Goal: Check status: Check status

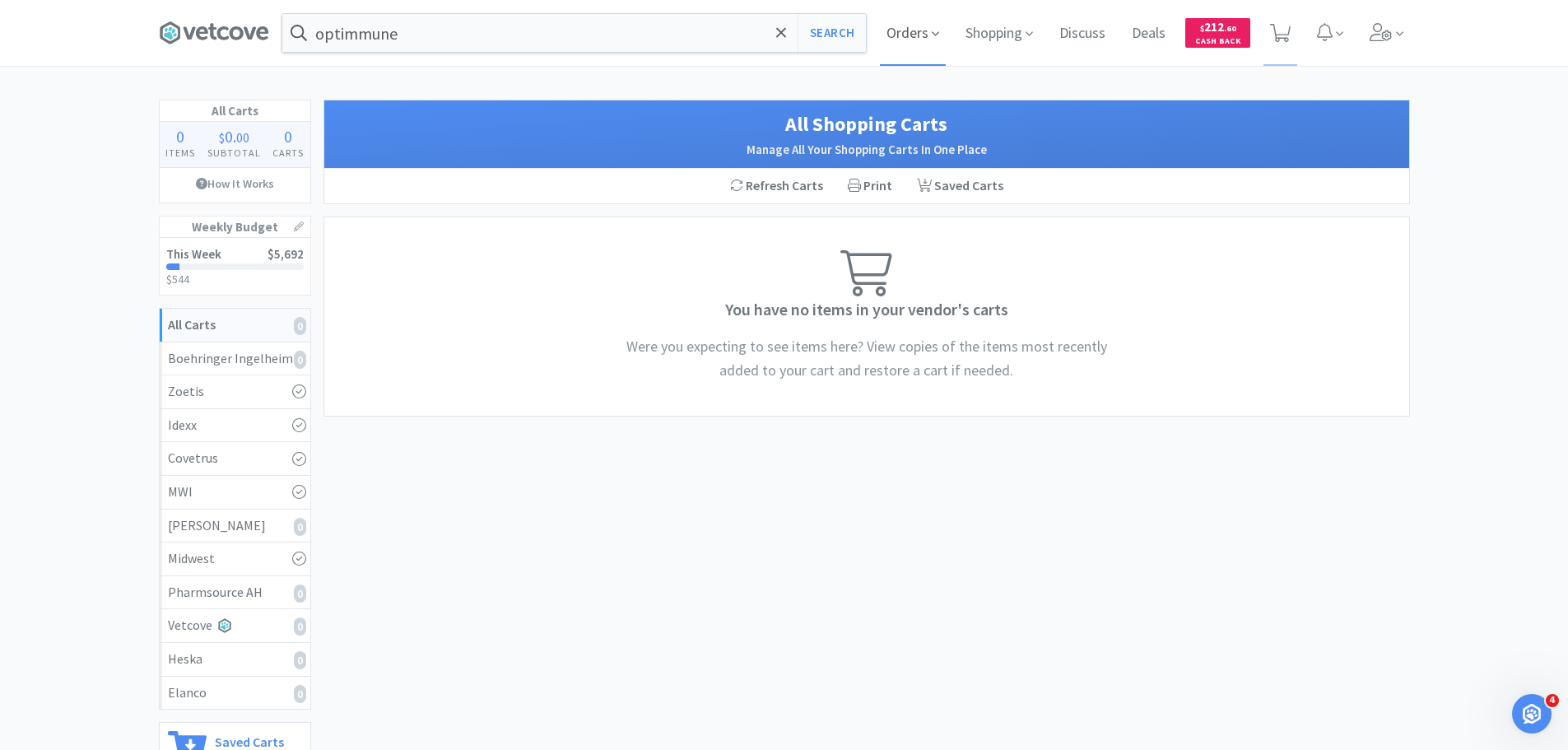
click at [884, 36] on span "Orders" at bounding box center [912, 32] width 65 height 66
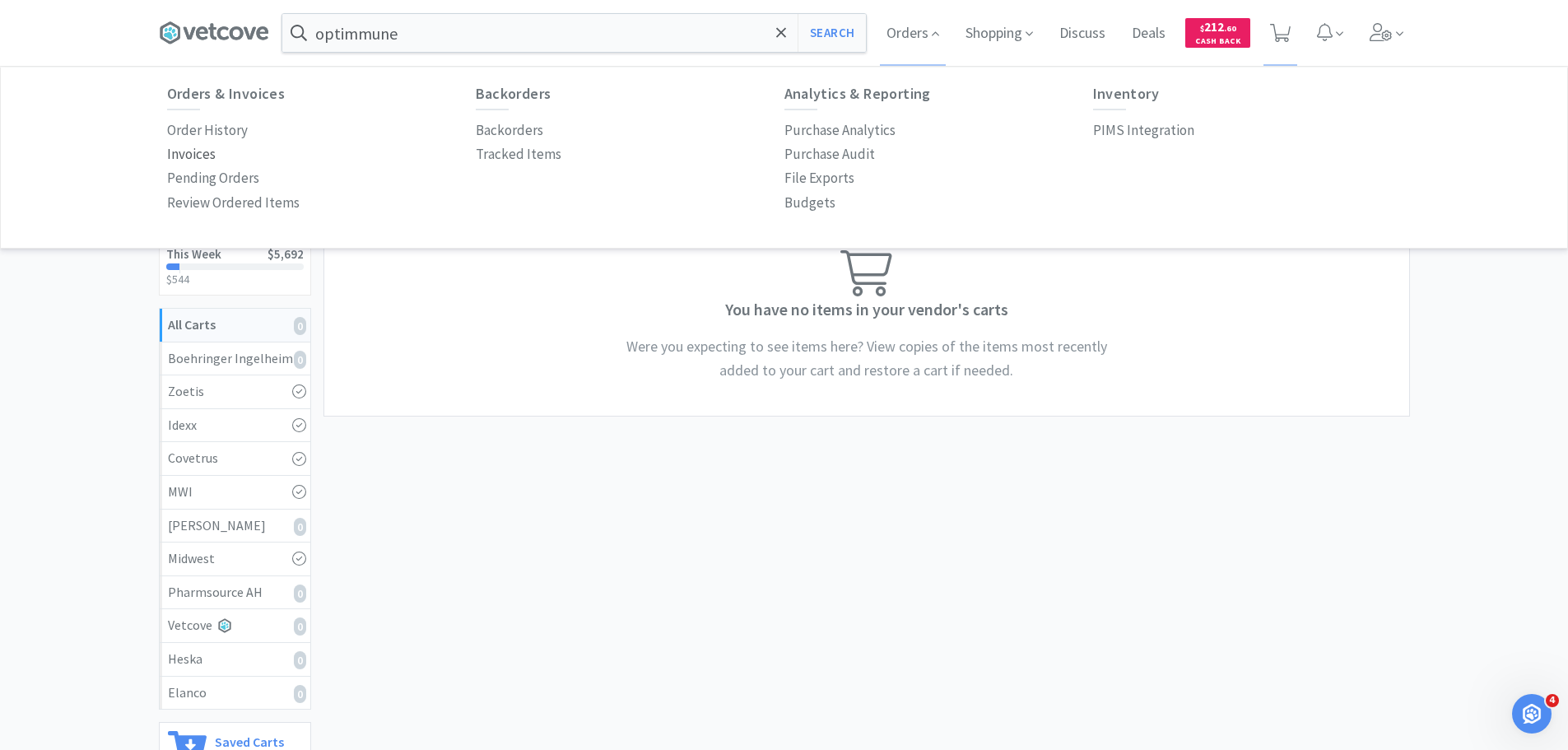
click at [195, 160] on p "Invoices" at bounding box center [192, 154] width 49 height 22
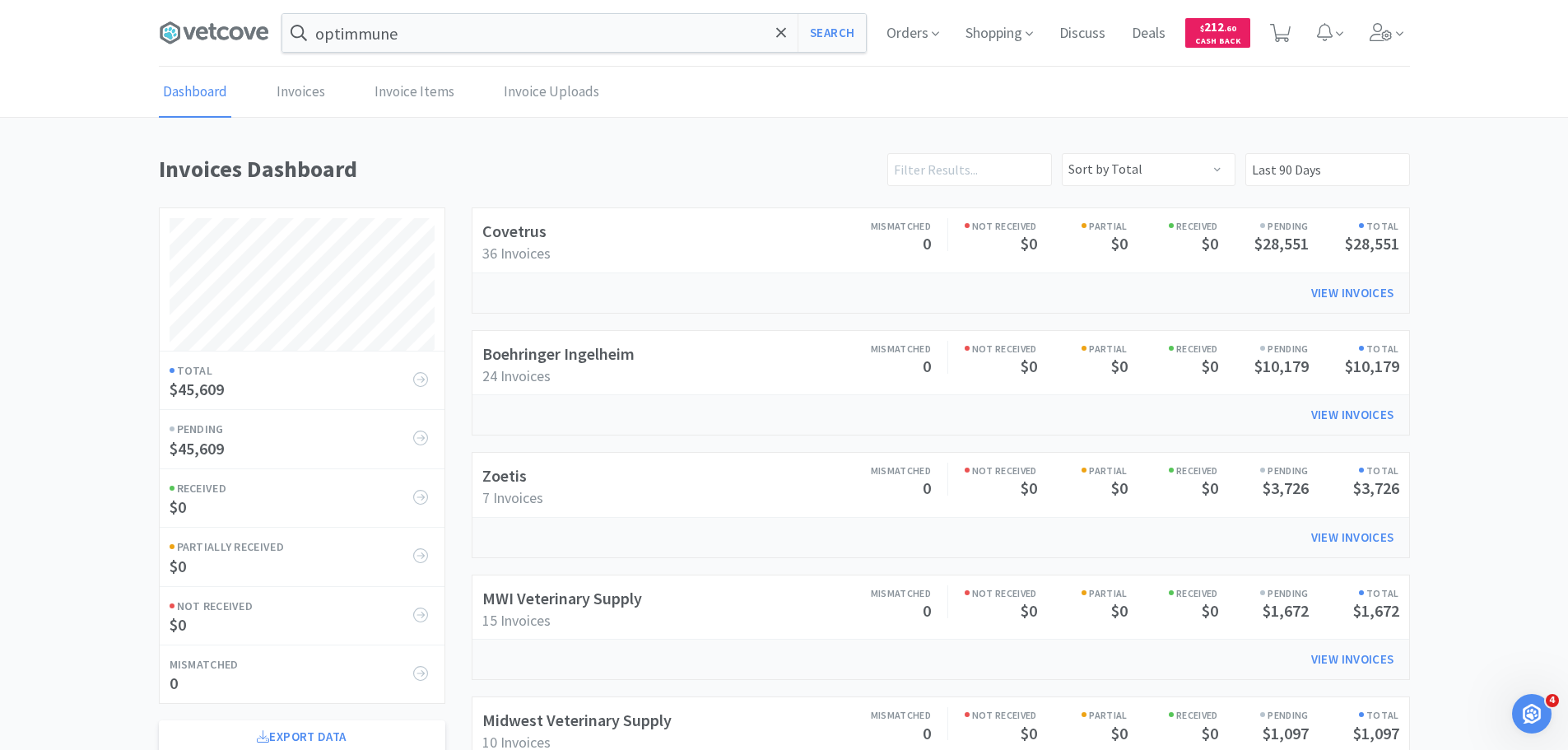
scroll to position [791, 1251]
click at [595, 356] on link "Boehringer Ingelheim" at bounding box center [559, 353] width 152 height 21
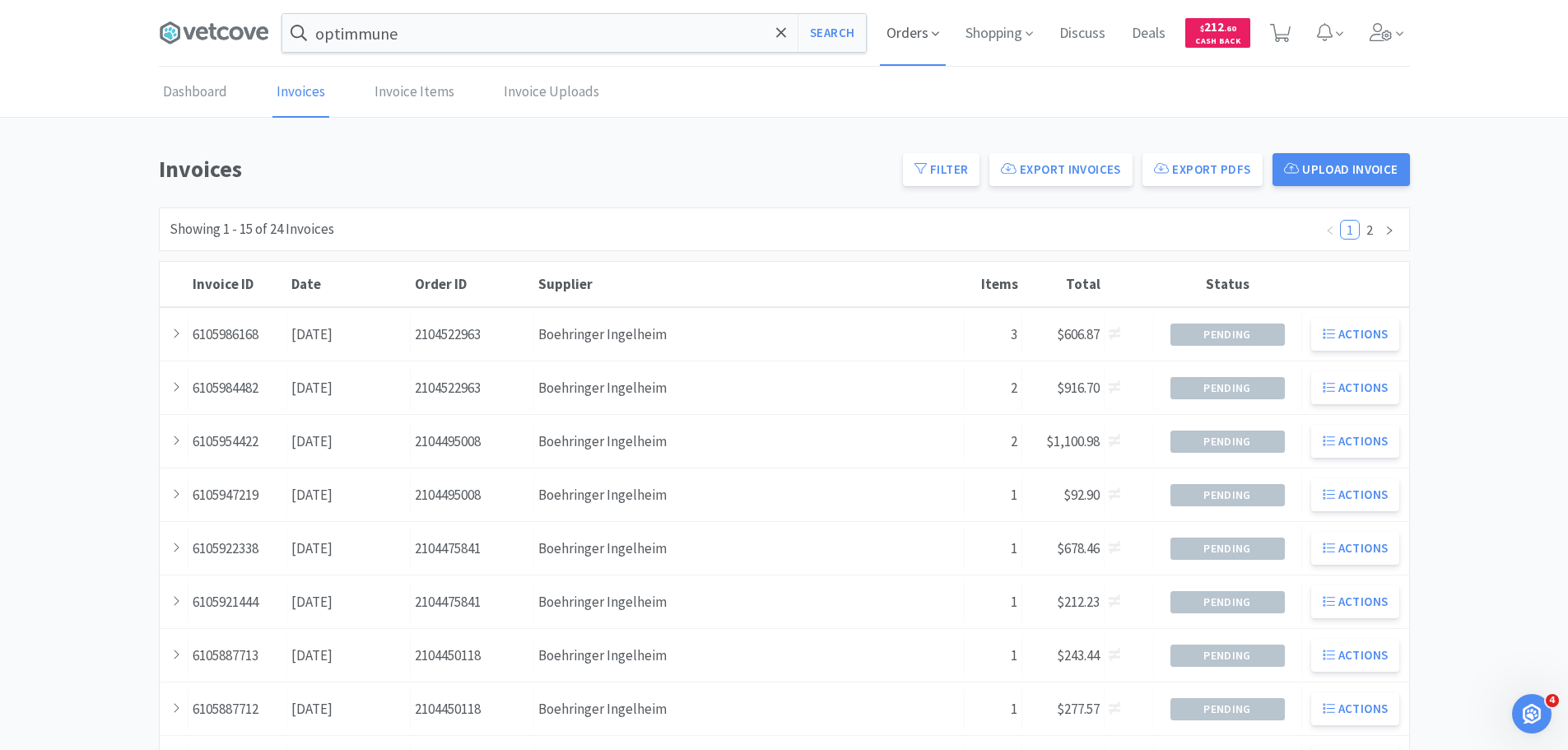
click at [924, 33] on span "Orders" at bounding box center [912, 32] width 65 height 66
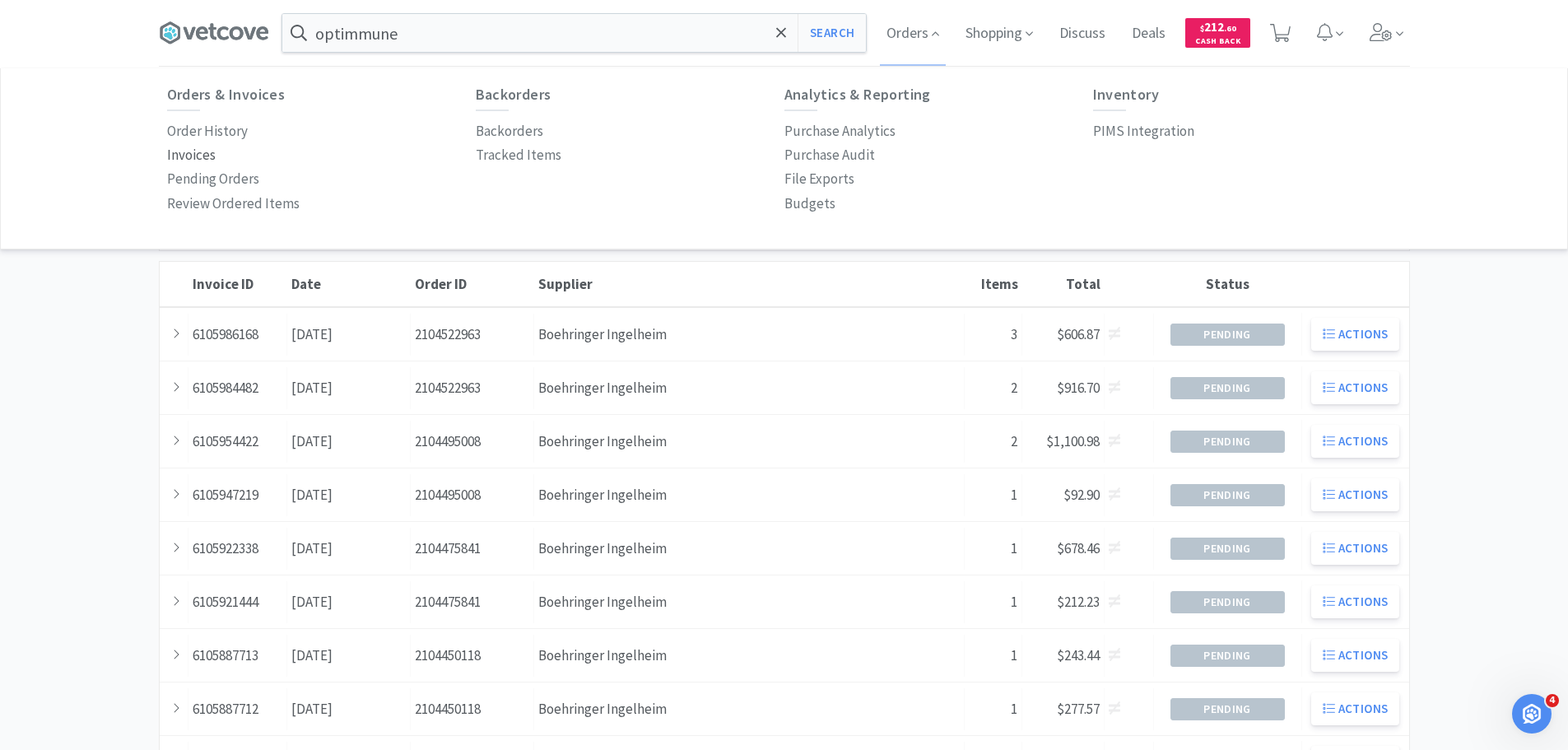
click at [173, 154] on p "Invoices" at bounding box center [192, 154] width 49 height 22
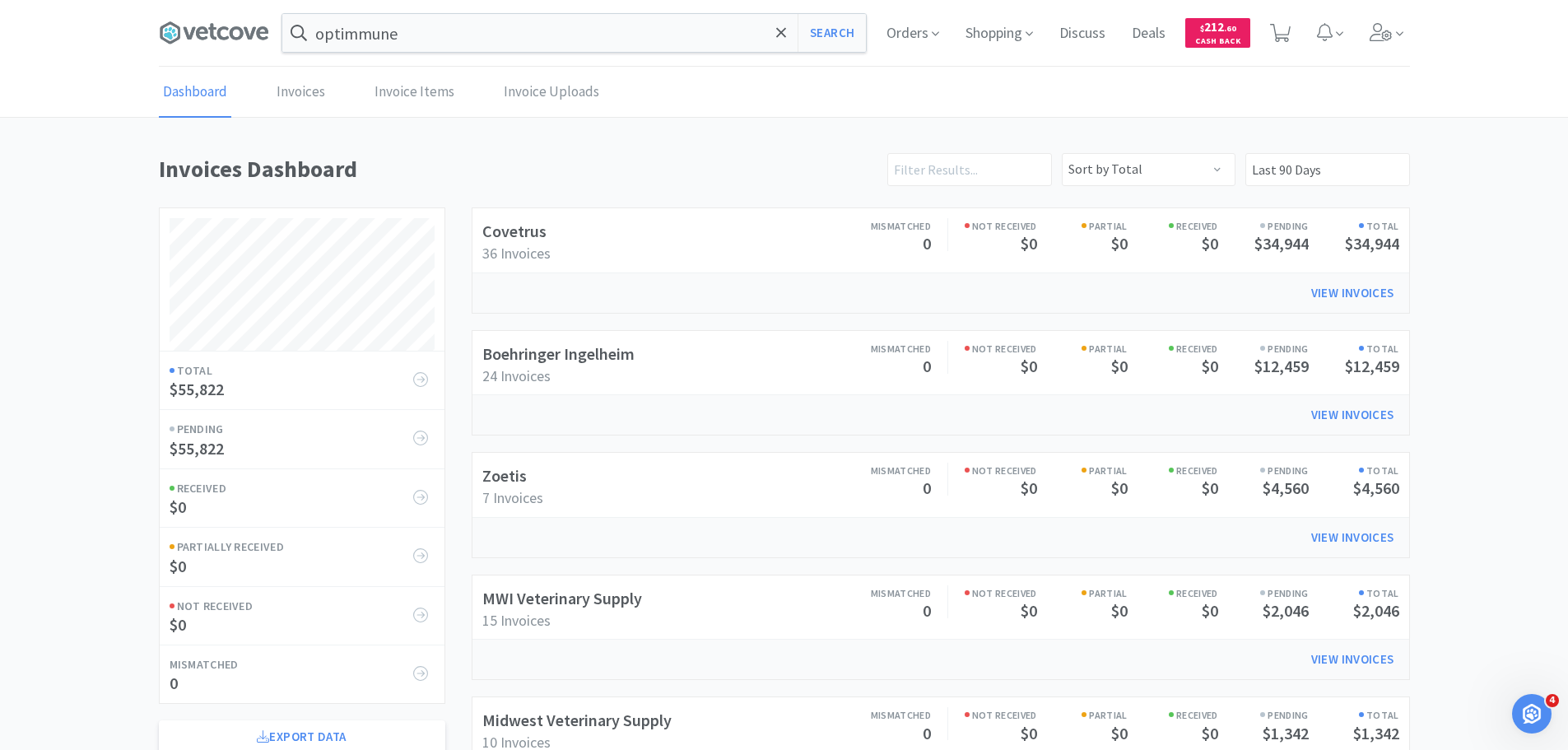
scroll to position [791, 1251]
click at [514, 229] on link "Covetrus" at bounding box center [515, 231] width 65 height 21
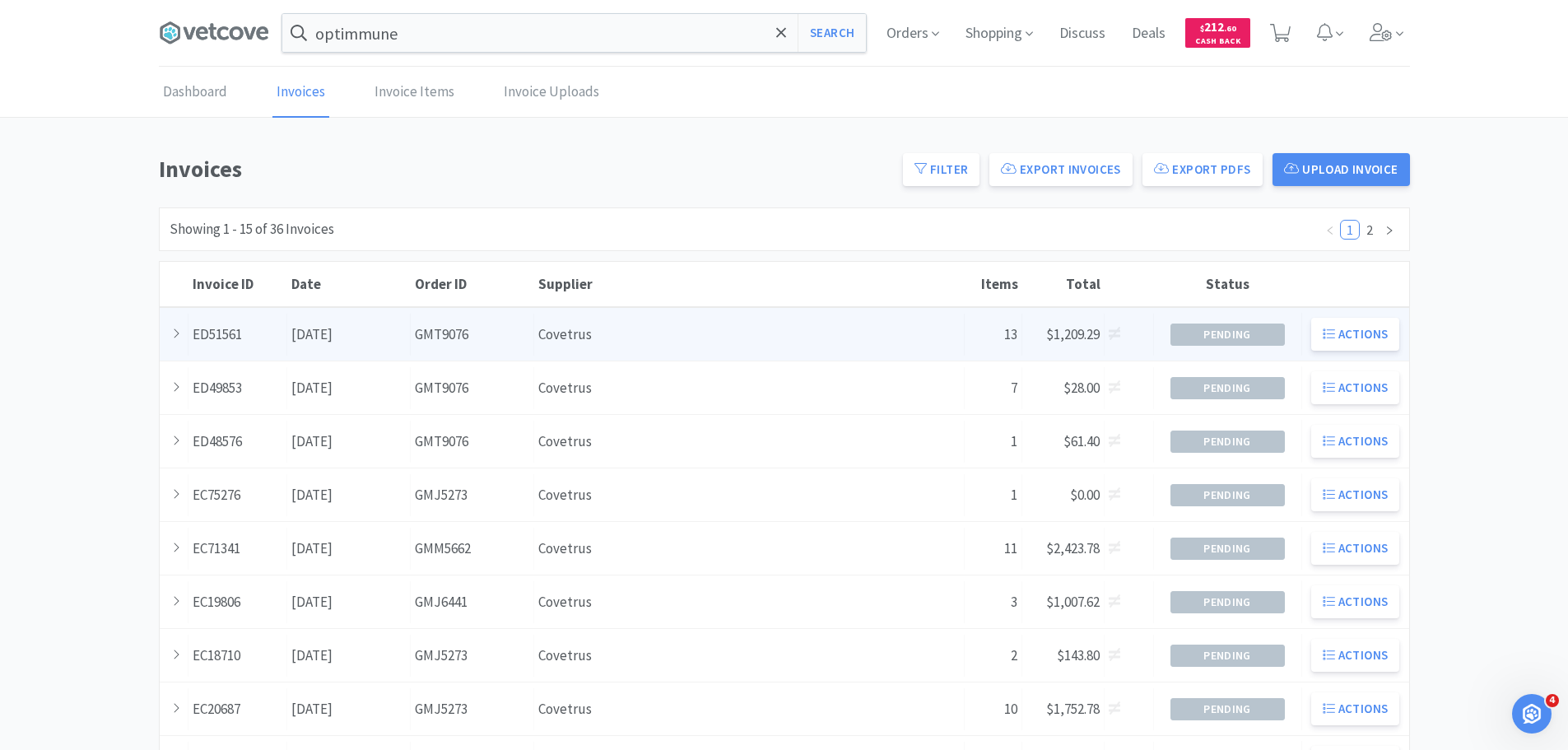
click at [514, 332] on div "Order ID GMT9076" at bounding box center [472, 334] width 123 height 42
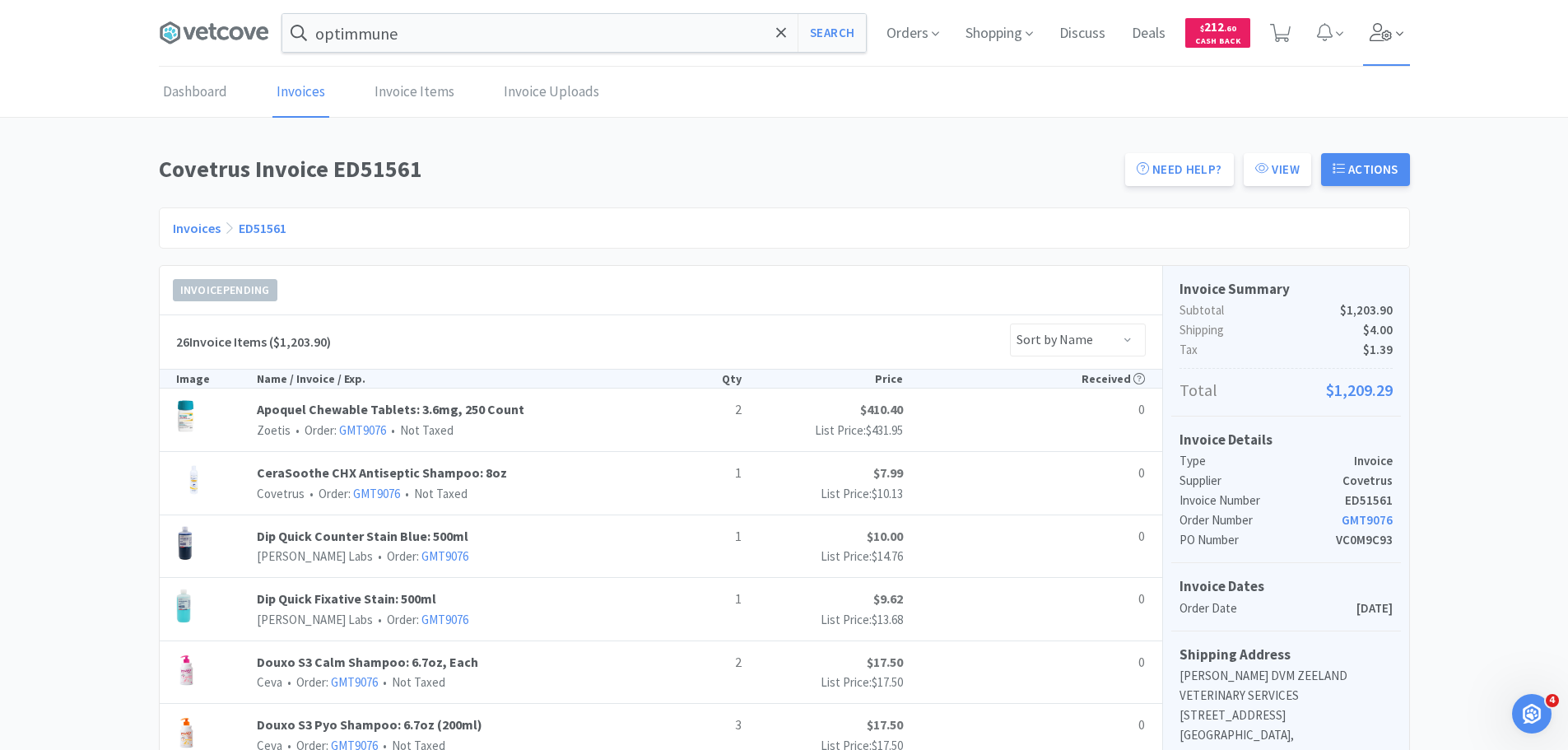
click at [1391, 33] on icon at bounding box center [1380, 32] width 22 height 19
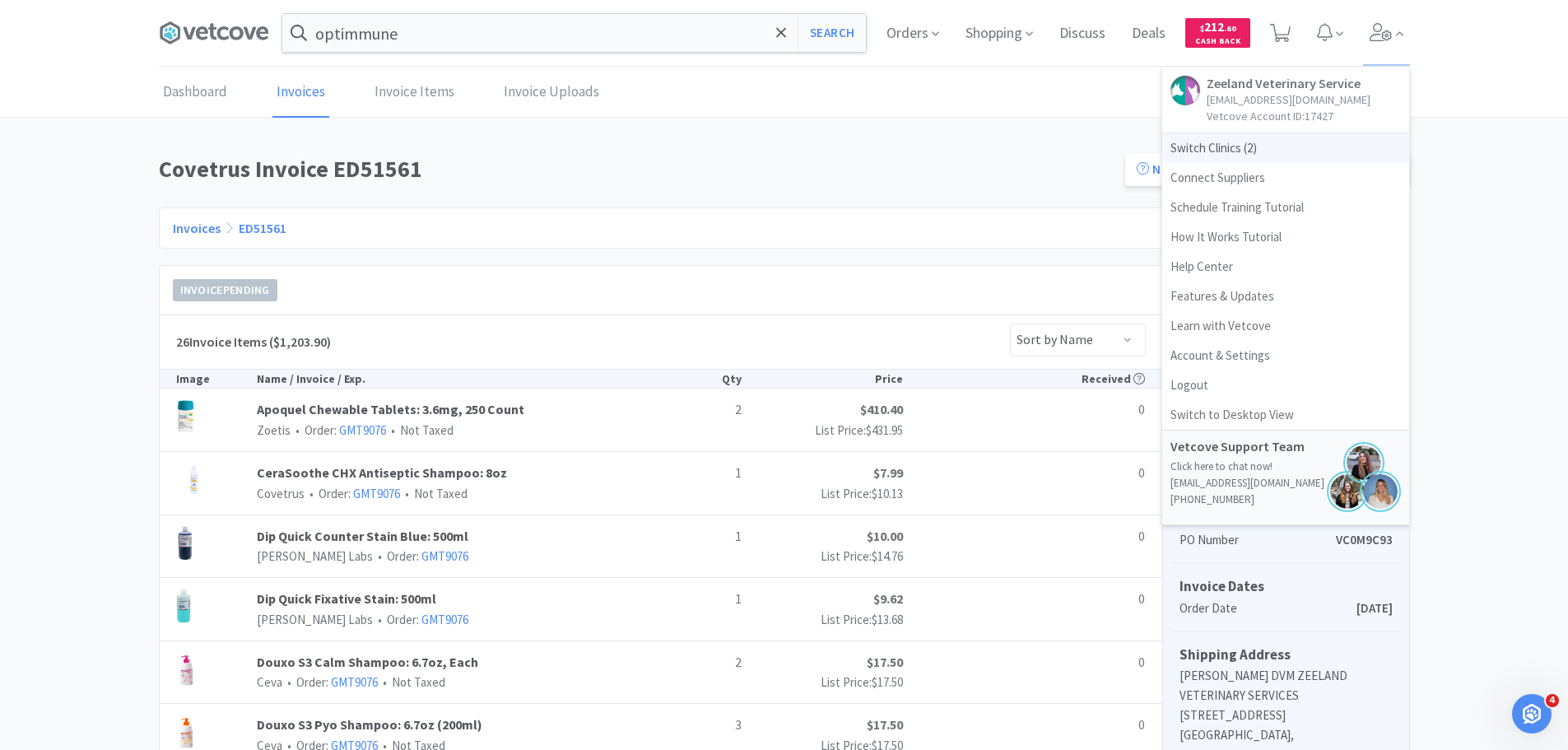
click at [1240, 138] on span "Switch Clinics ( 2 )" at bounding box center [1285, 148] width 247 height 29
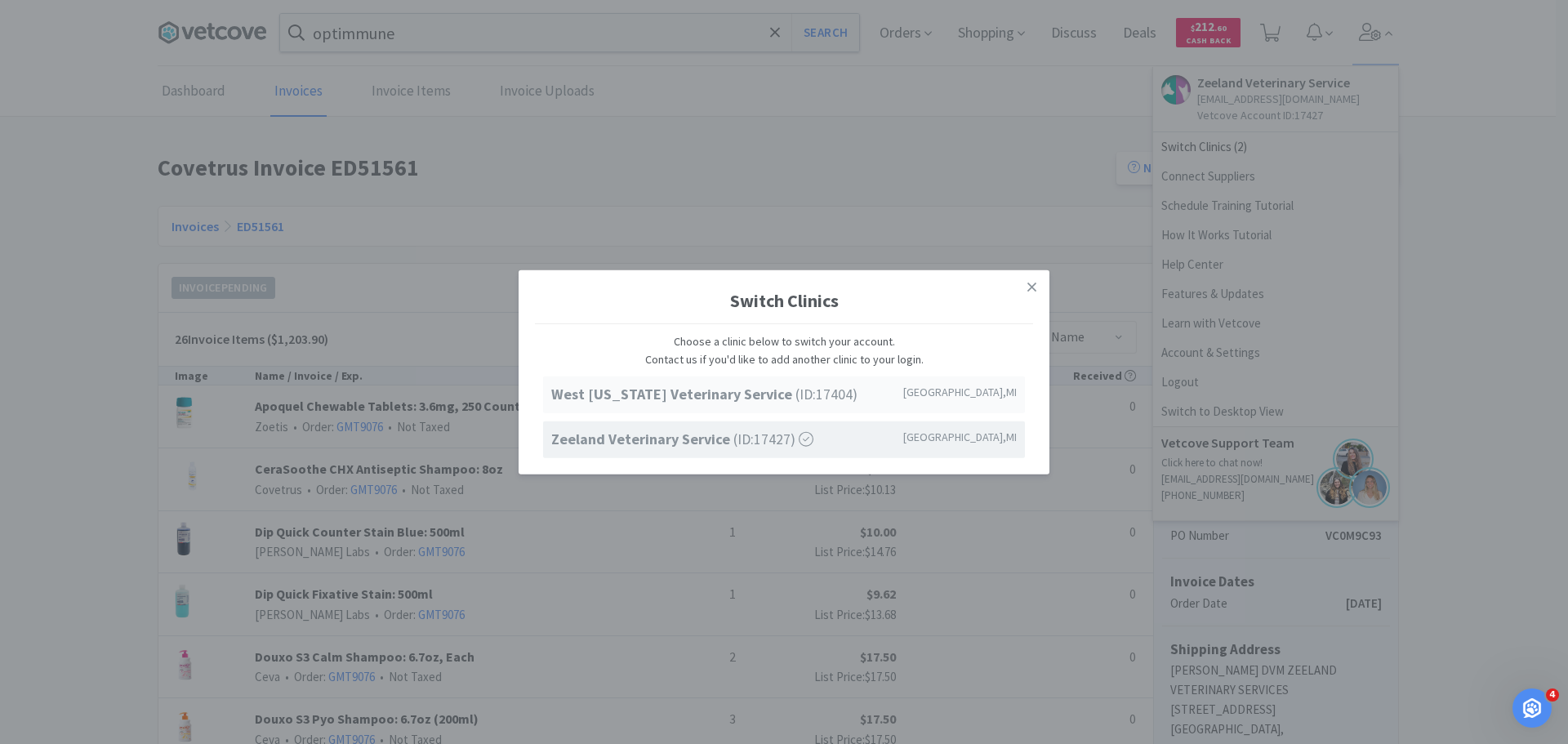
click at [701, 400] on strong "West [US_STATE] Veterinary Service" at bounding box center [673, 394] width 244 height 18
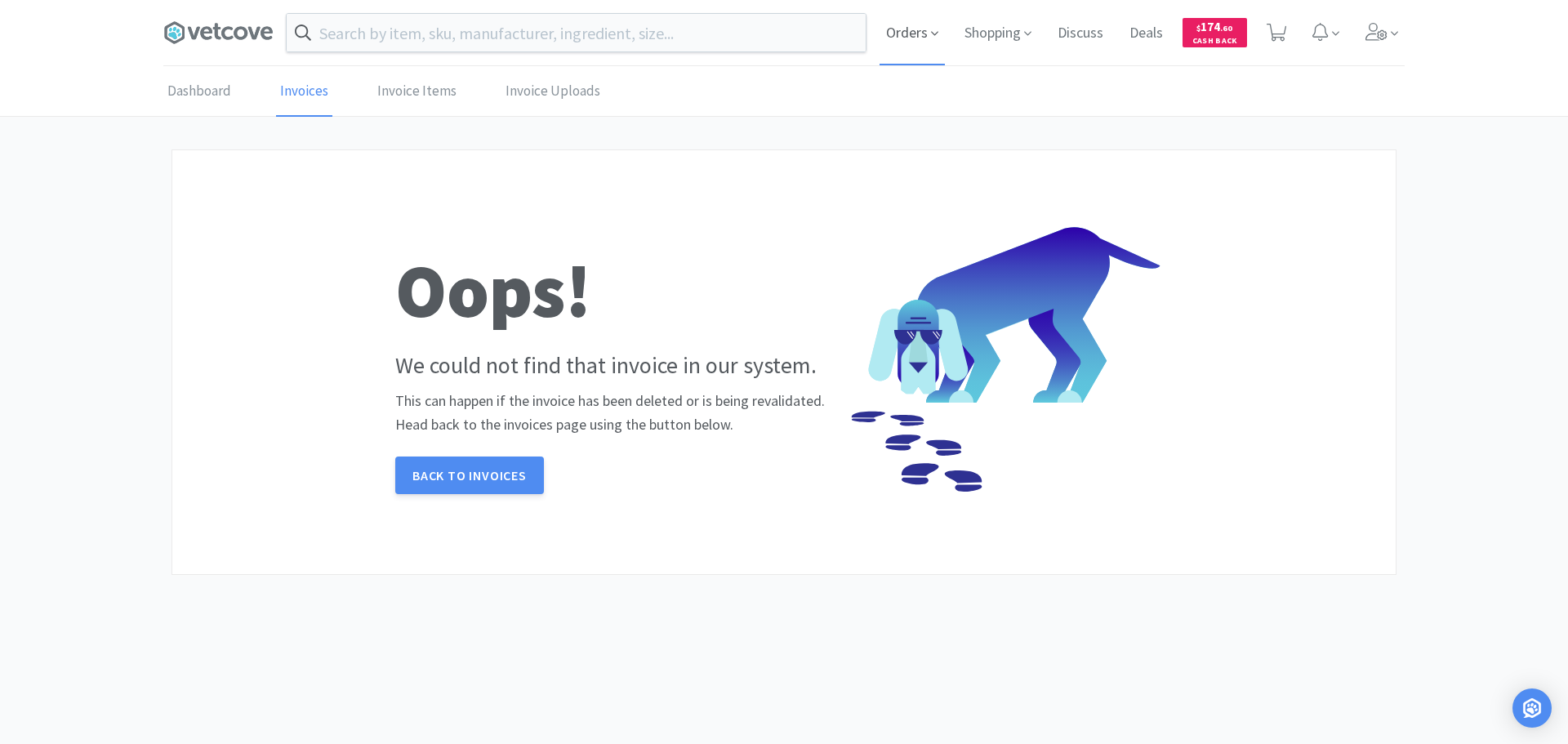
click at [929, 43] on span "Orders" at bounding box center [912, 32] width 65 height 65
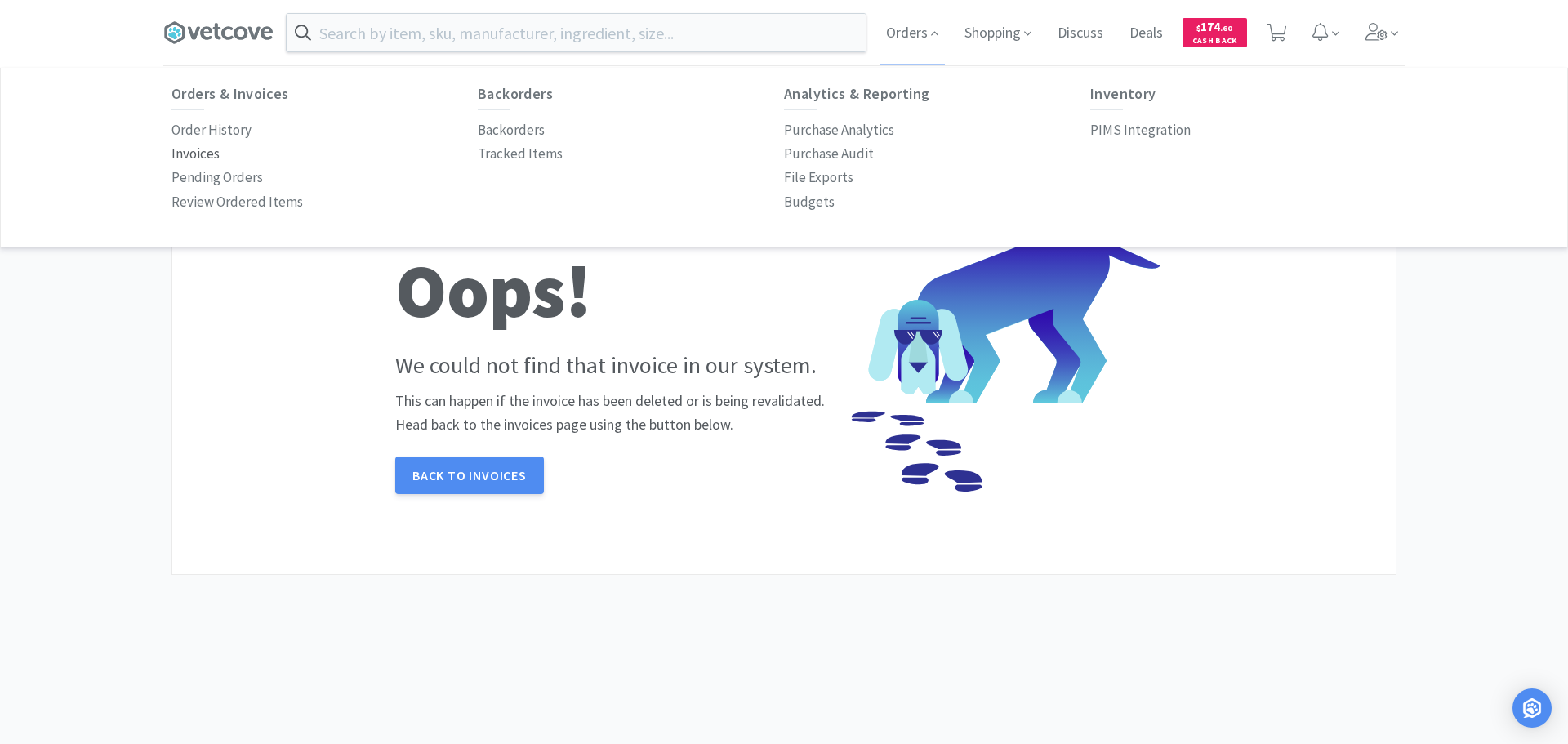
click at [195, 150] on p "Invoices" at bounding box center [196, 153] width 48 height 22
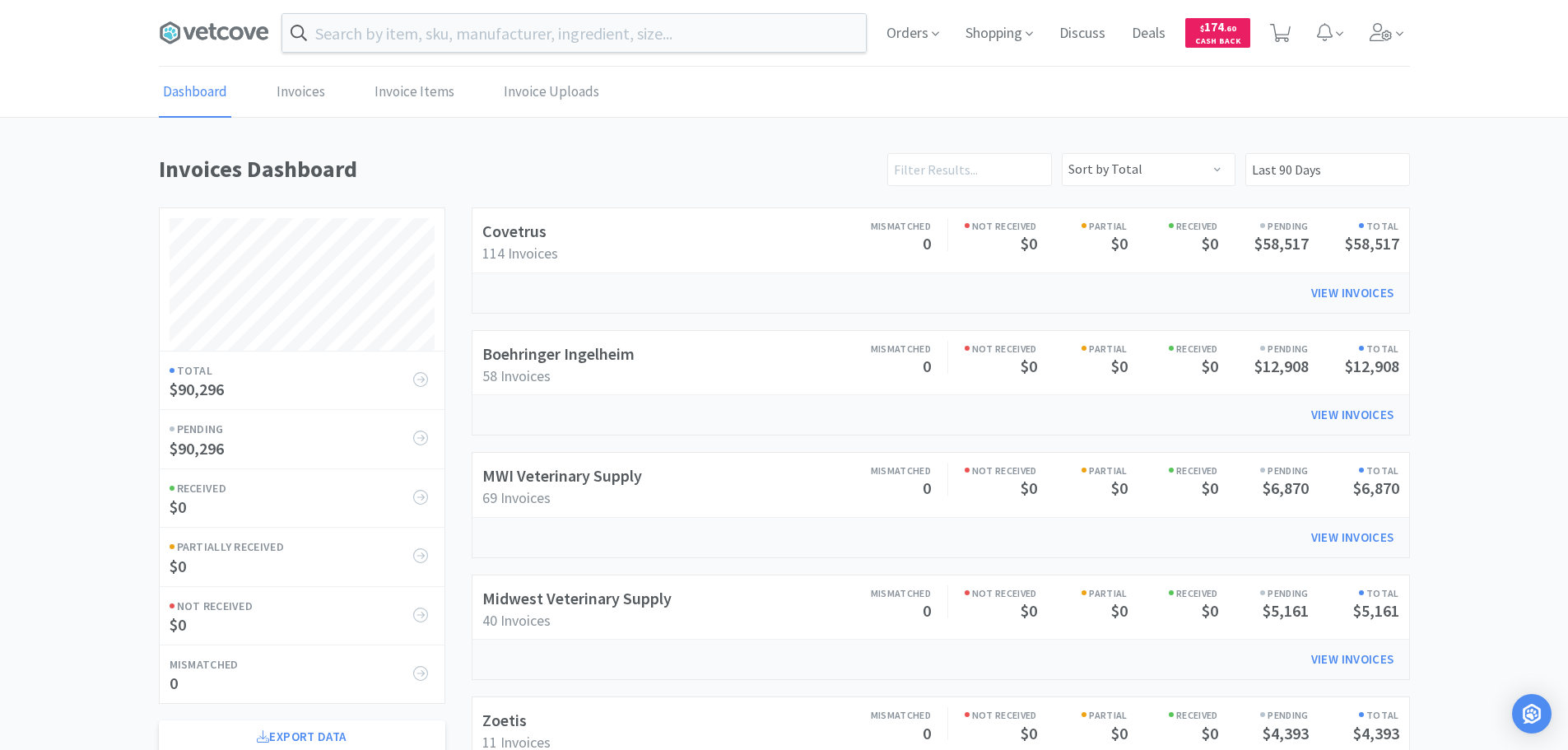
scroll to position [913, 1251]
click at [541, 352] on link "Boehringer Ingelheim" at bounding box center [559, 353] width 152 height 21
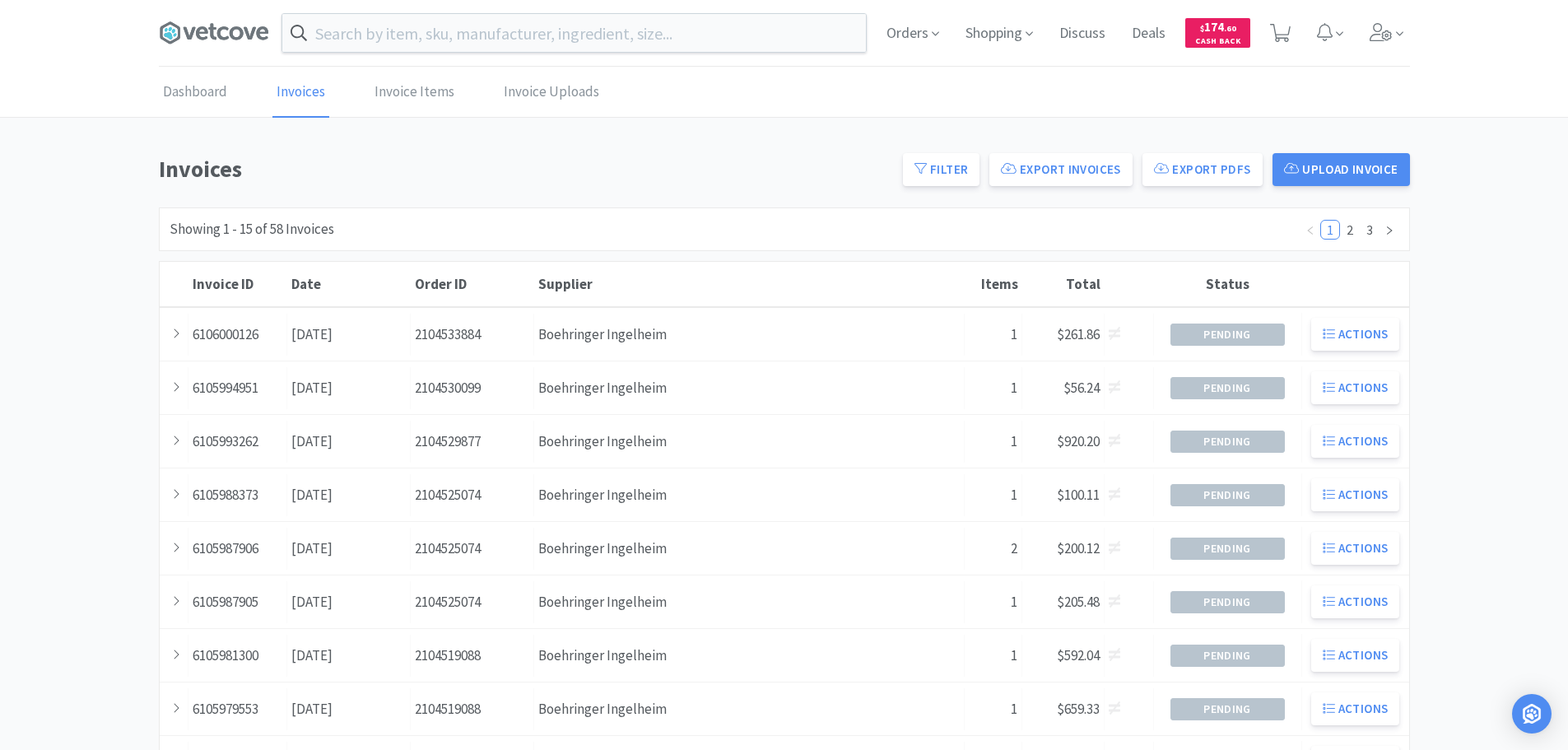
click at [541, 352] on div "Supplier Boehringer Ingelheim" at bounding box center [750, 334] width 430 height 42
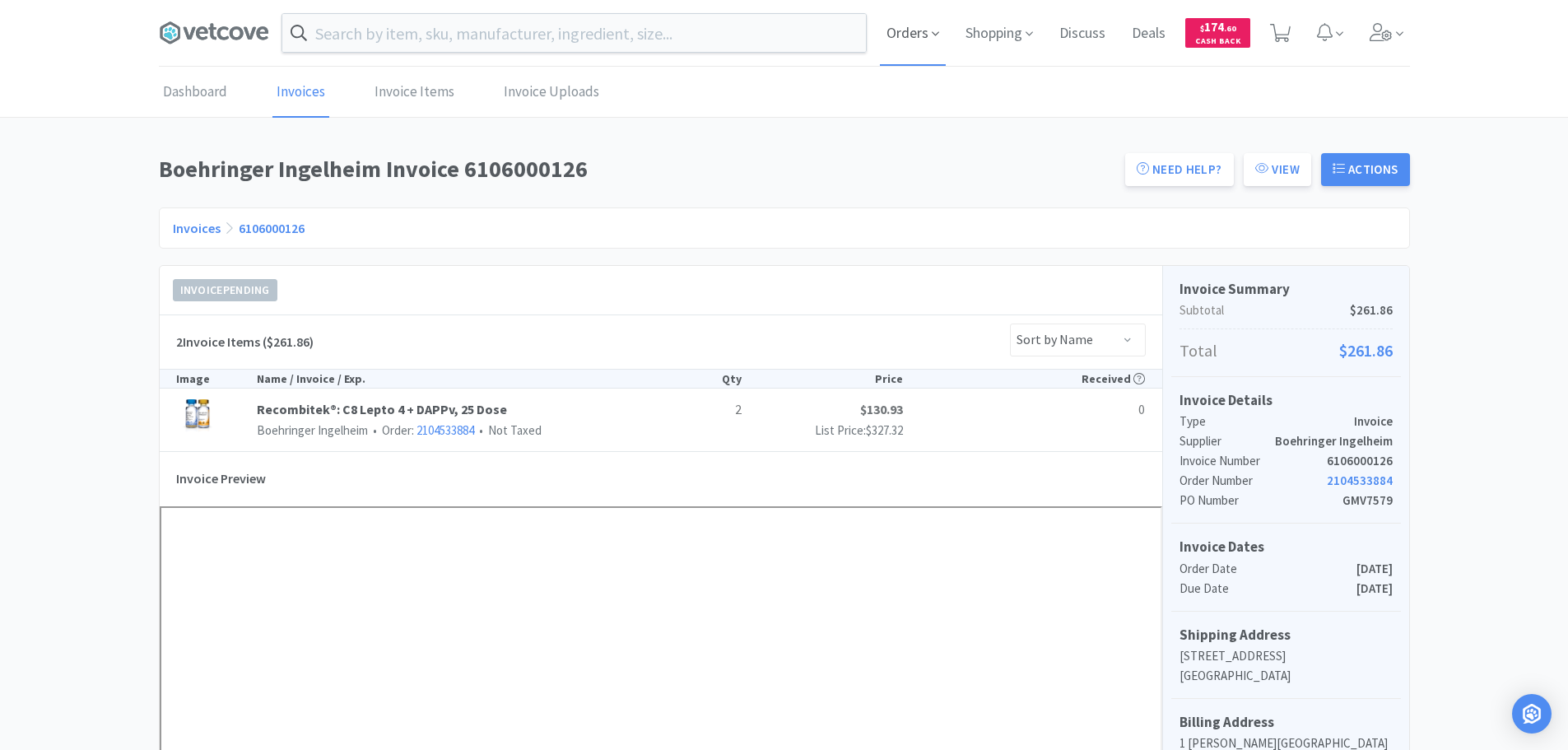
click at [930, 36] on span "Orders" at bounding box center [912, 32] width 65 height 66
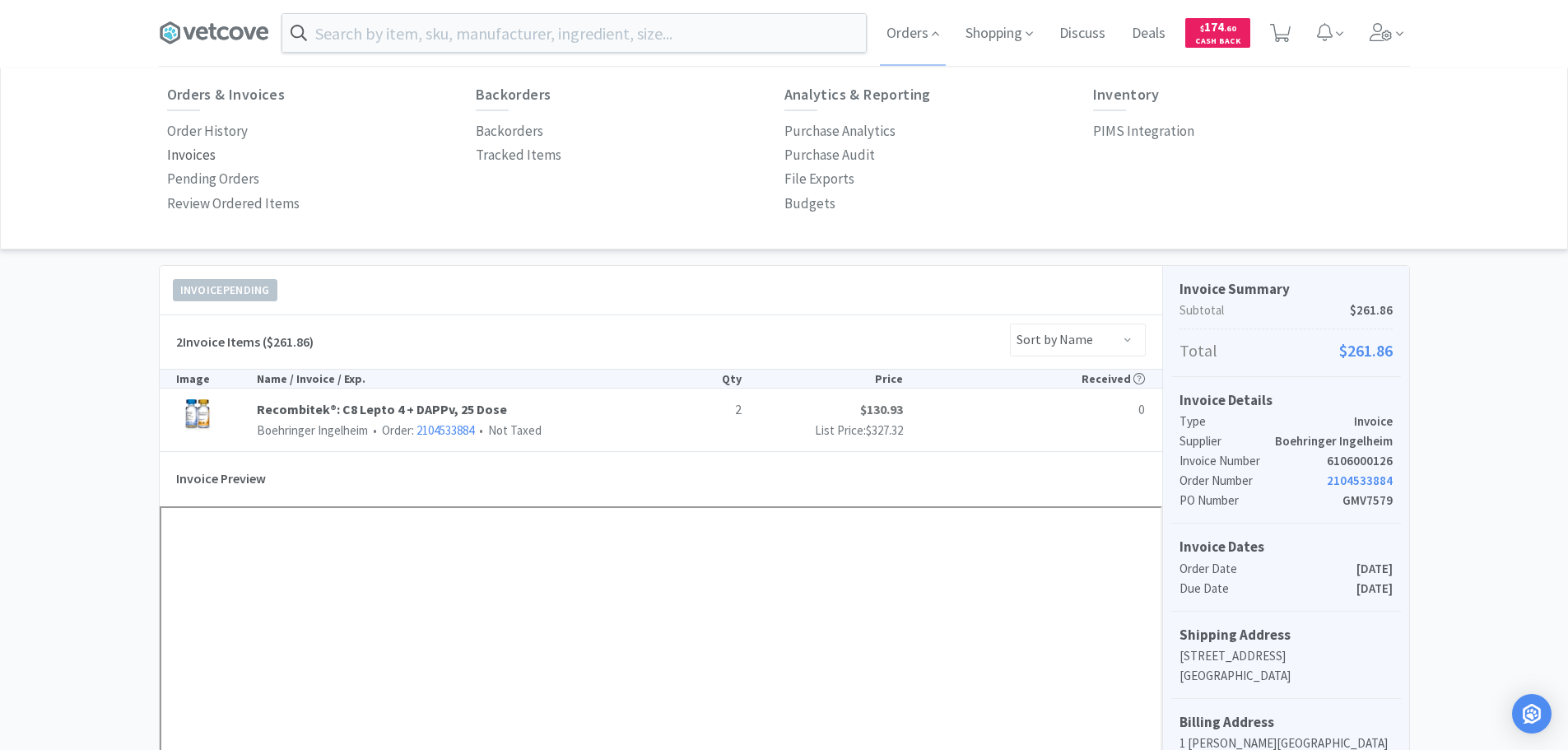
click at [173, 153] on p "Invoices" at bounding box center [192, 154] width 49 height 22
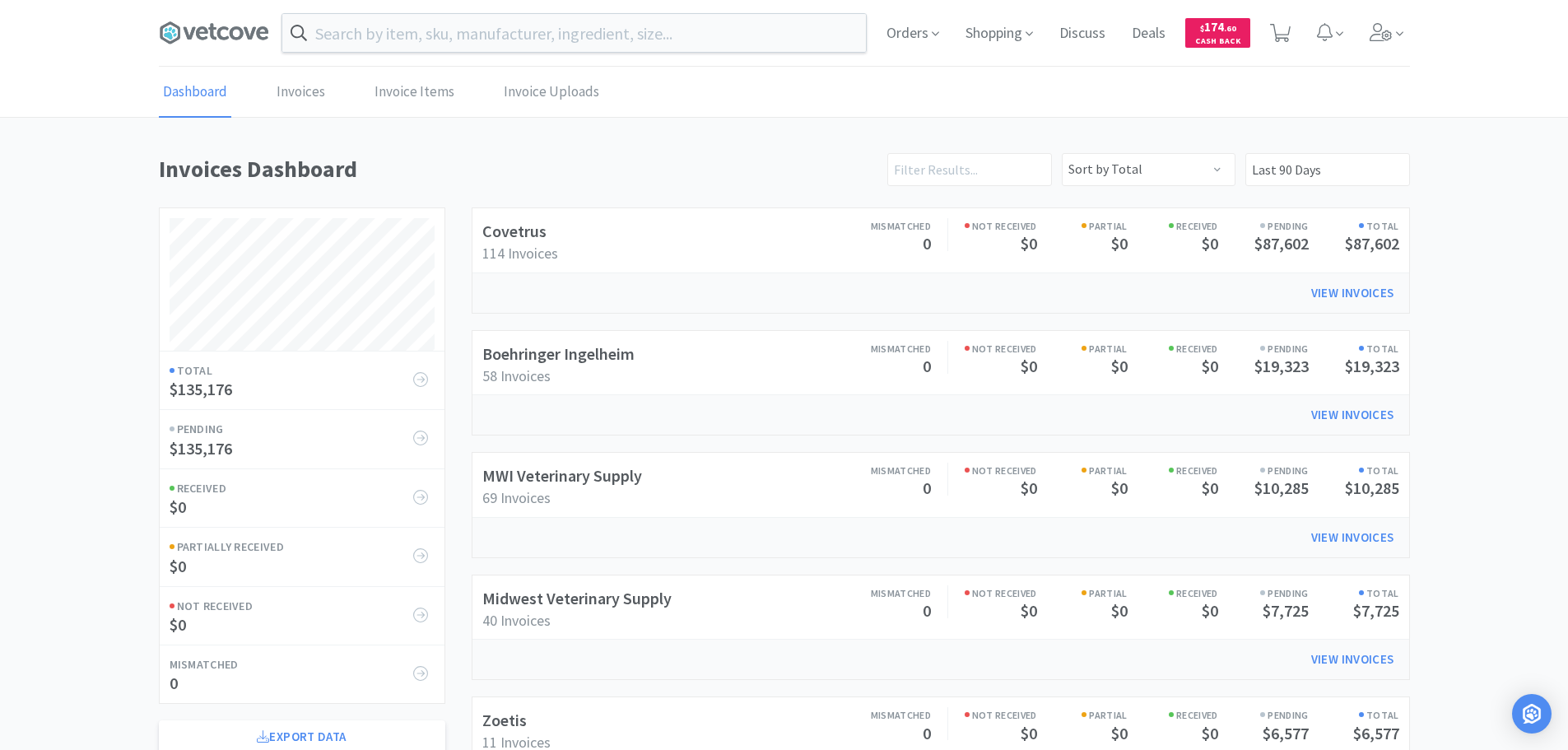
scroll to position [913, 1251]
click at [528, 230] on link "Covetrus" at bounding box center [515, 231] width 65 height 21
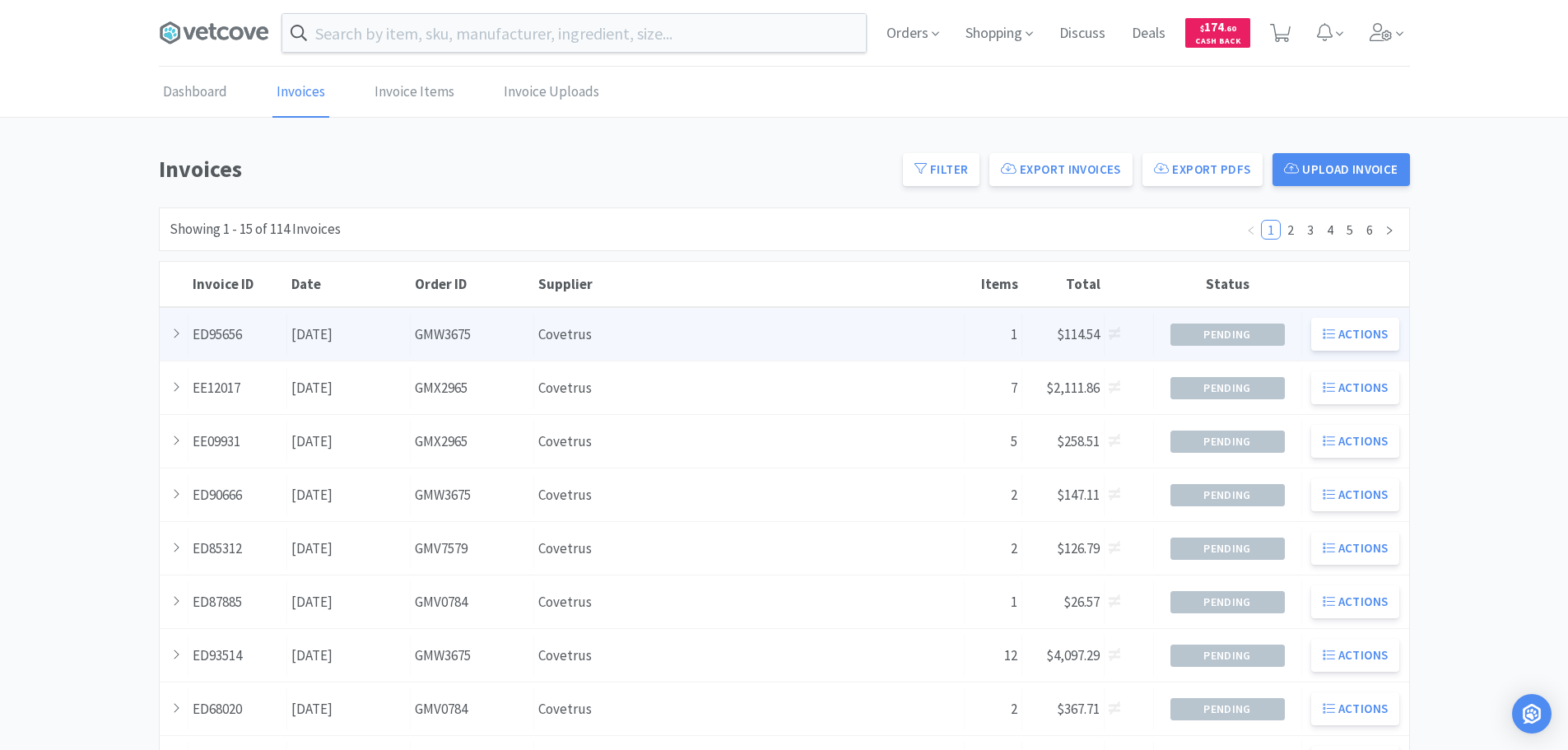
click at [511, 322] on div "Order ID GMW3675" at bounding box center [472, 334] width 123 height 42
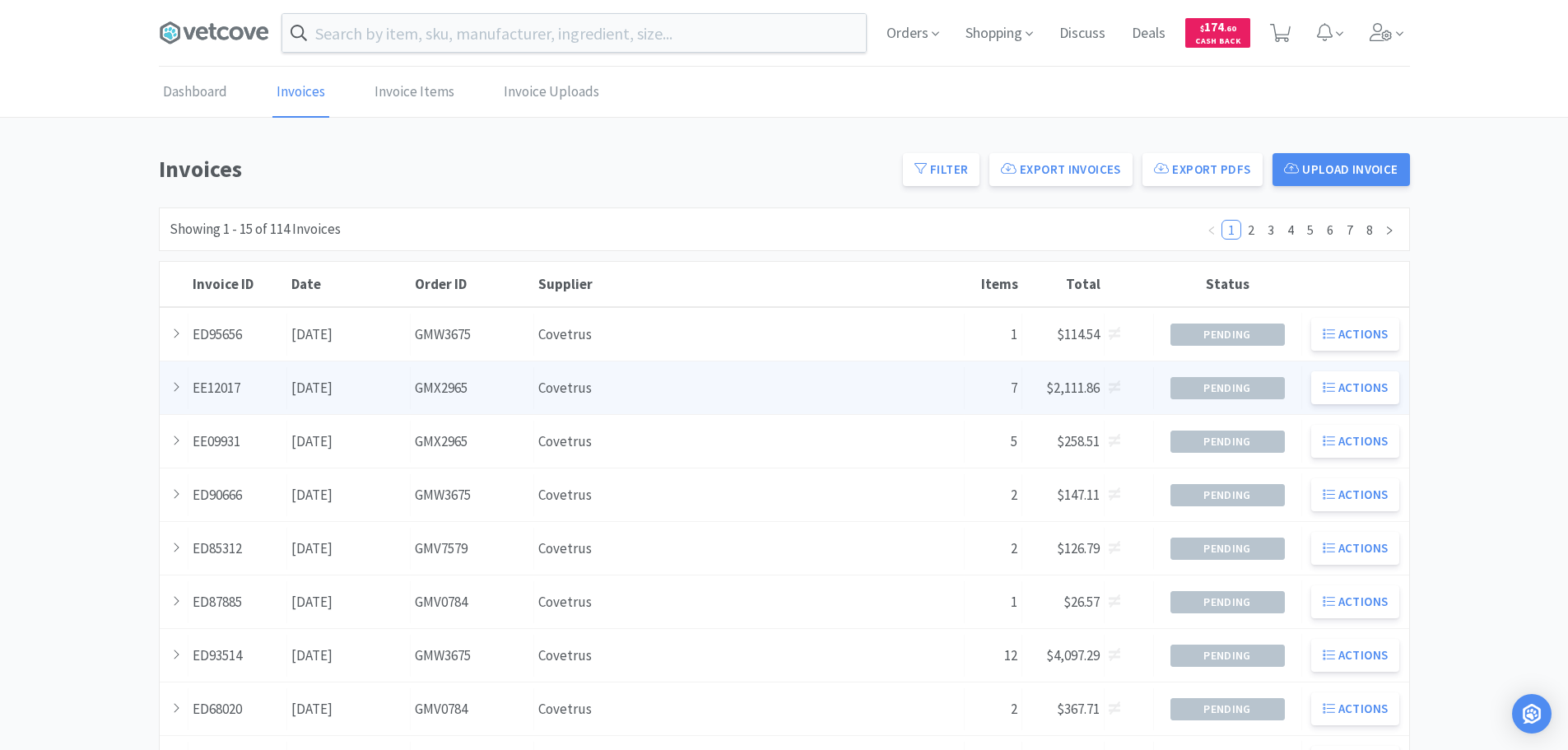
click at [341, 394] on div "Date [DATE]" at bounding box center [349, 388] width 123 height 42
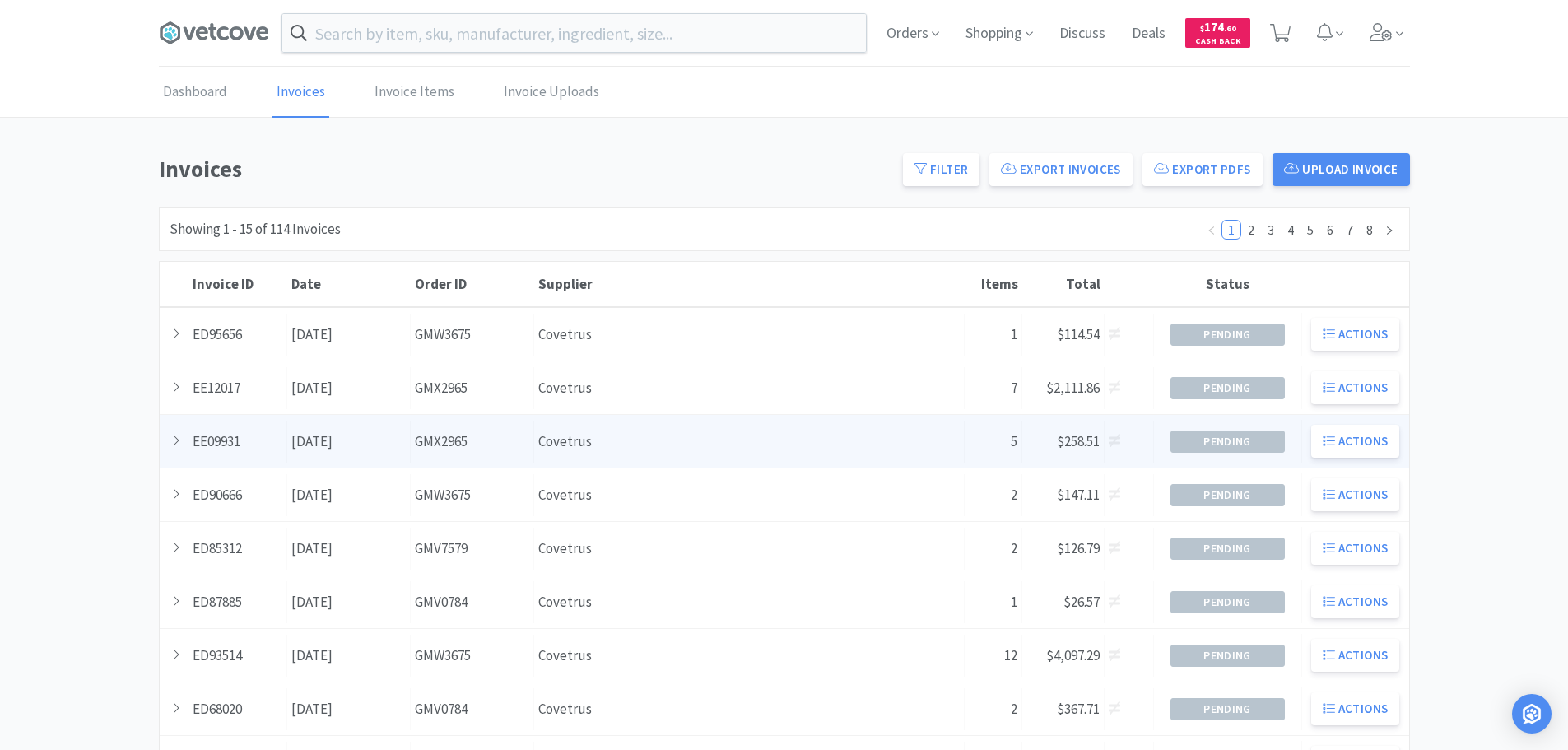
click at [489, 419] on div "Invoice ID EE09931 Date [DATE] Order ID GMX2965 Supplier Covetrus Clinic Name 5…" at bounding box center [784, 441] width 1249 height 53
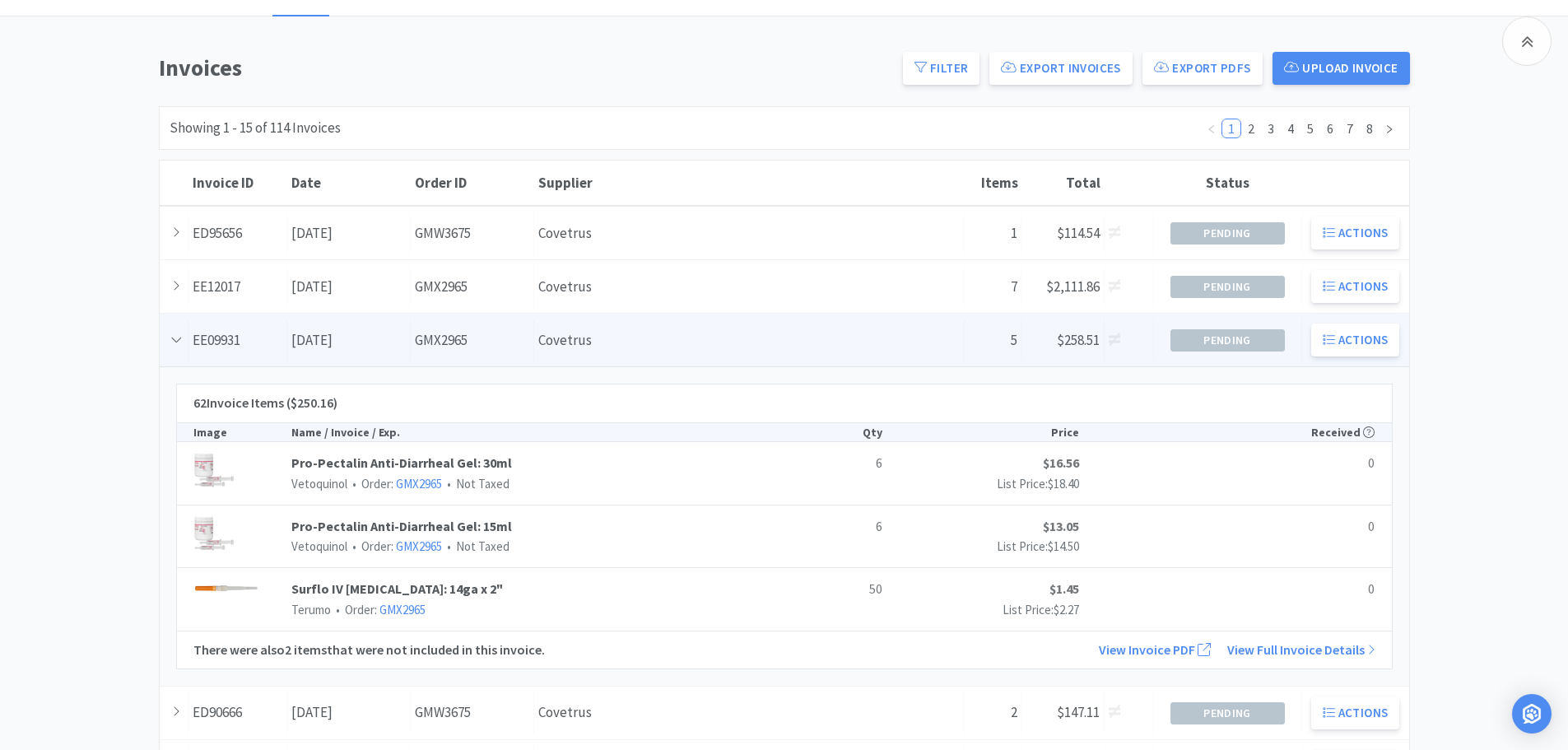
scroll to position [247, 0]
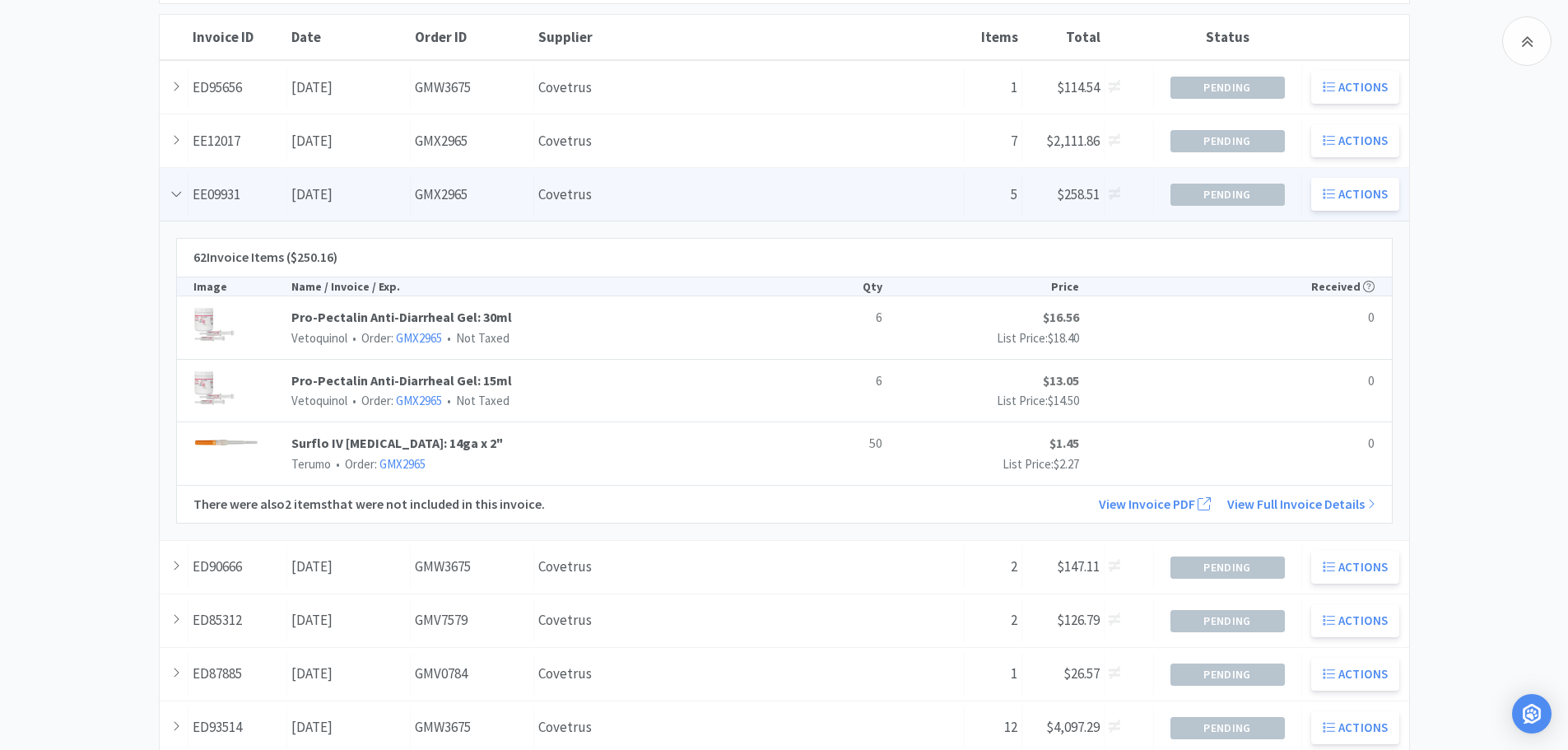
click at [173, 194] on icon at bounding box center [176, 194] width 10 height 5
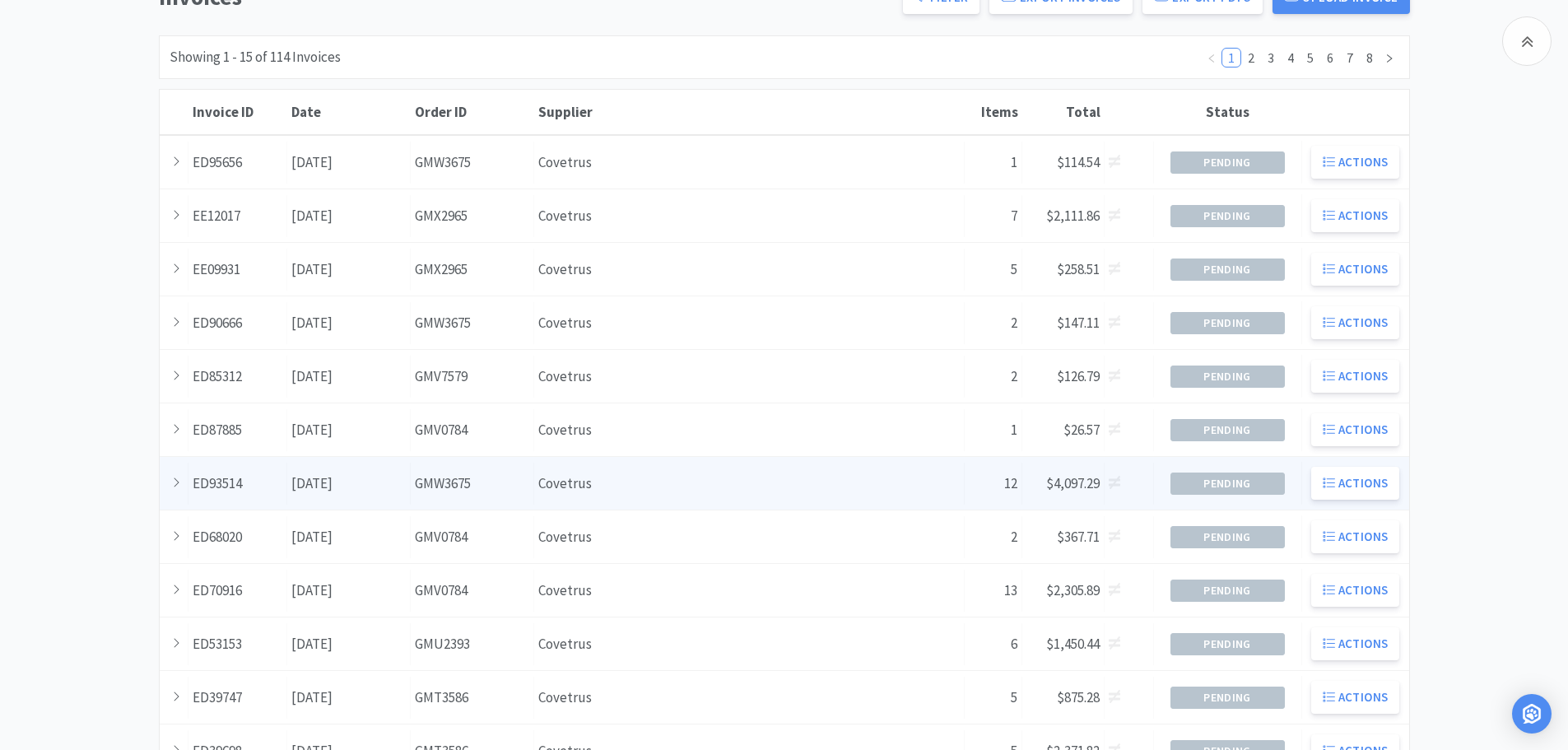
scroll to position [0, 0]
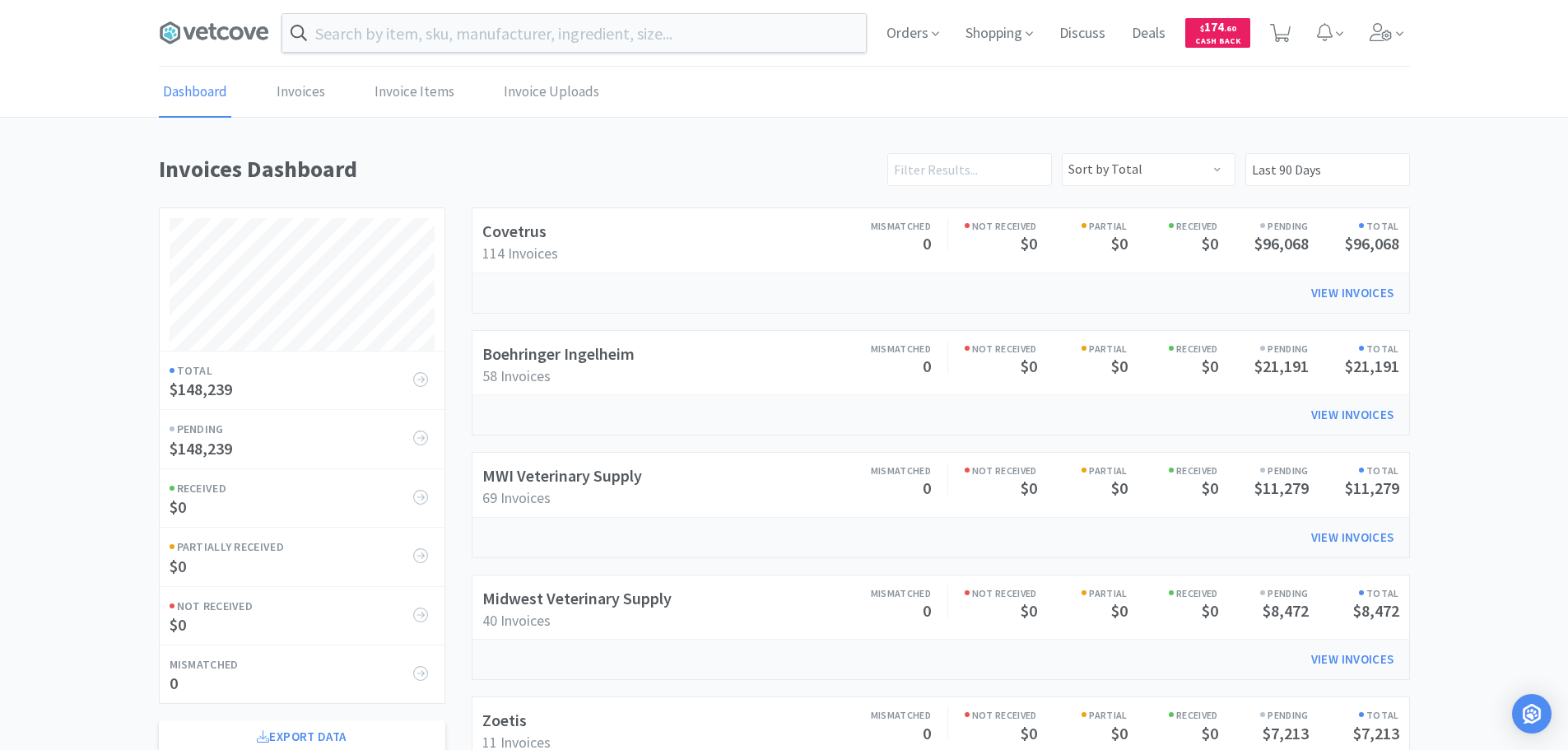
scroll to position [913, 1251]
click at [654, 592] on link "Midwest Veterinary Supply" at bounding box center [578, 597] width 190 height 21
click at [535, 44] on input "text" at bounding box center [574, 32] width 584 height 38
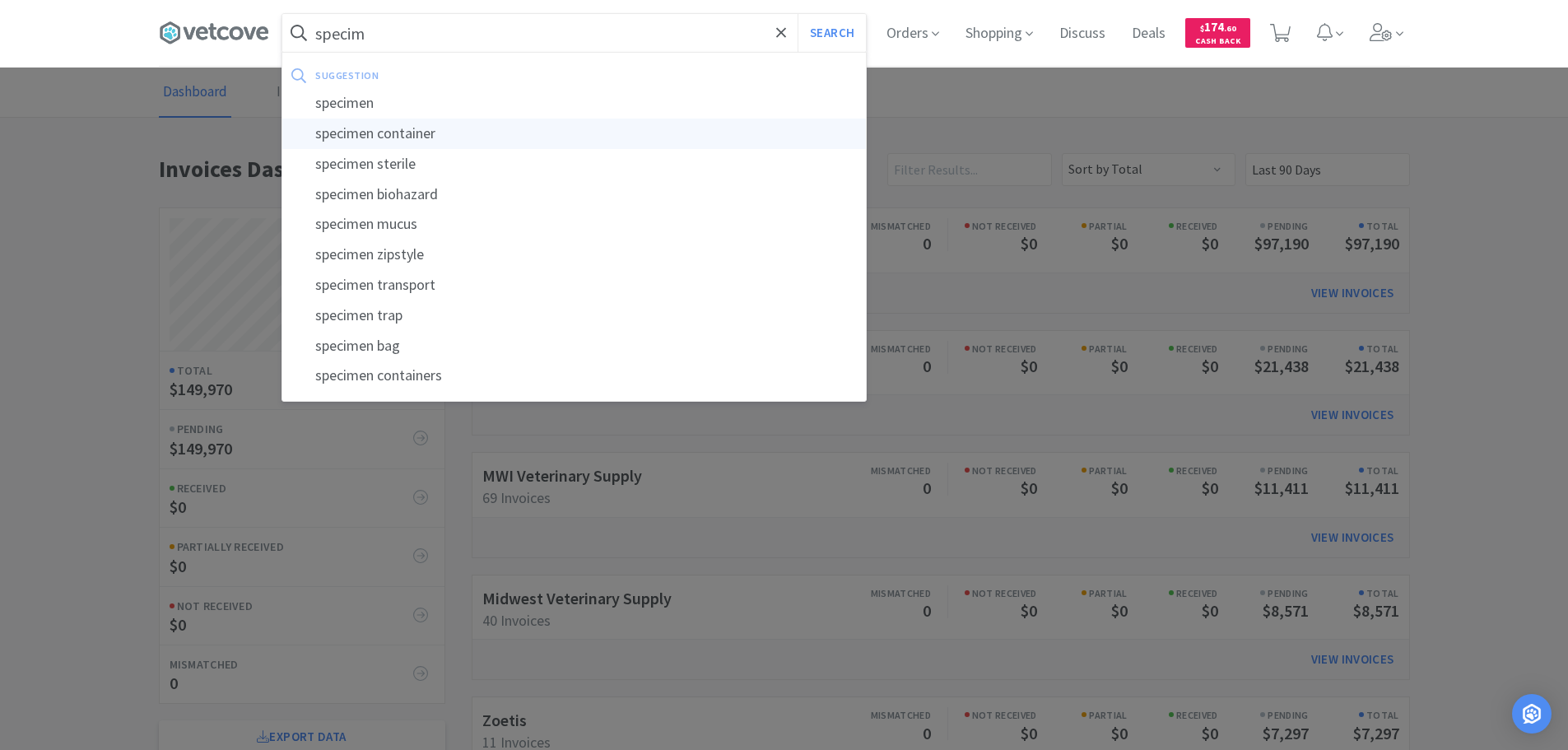
click at [522, 118] on div "specimen container" at bounding box center [574, 133] width 584 height 30
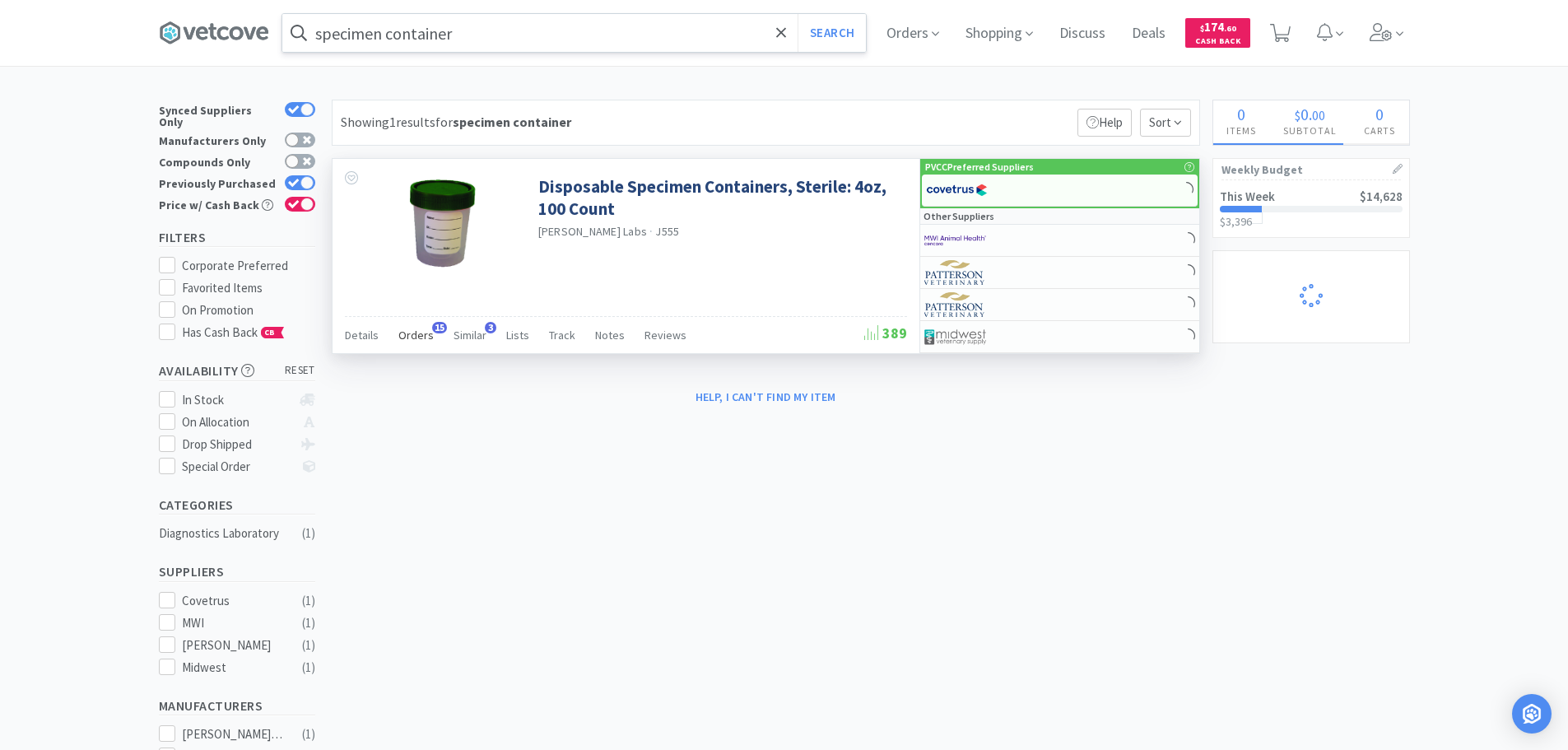
click at [421, 335] on span "Orders" at bounding box center [416, 334] width 35 height 15
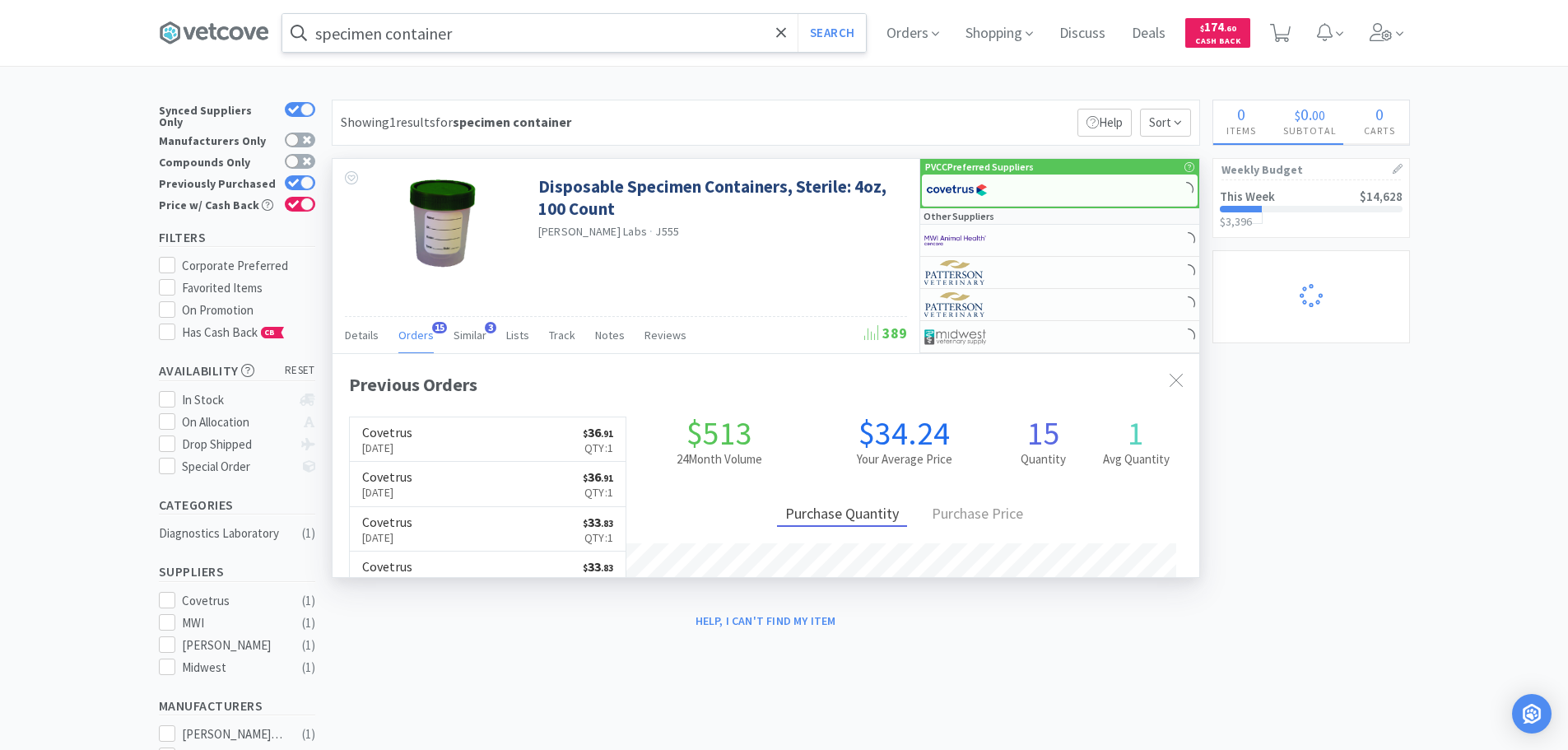
scroll to position [441, 867]
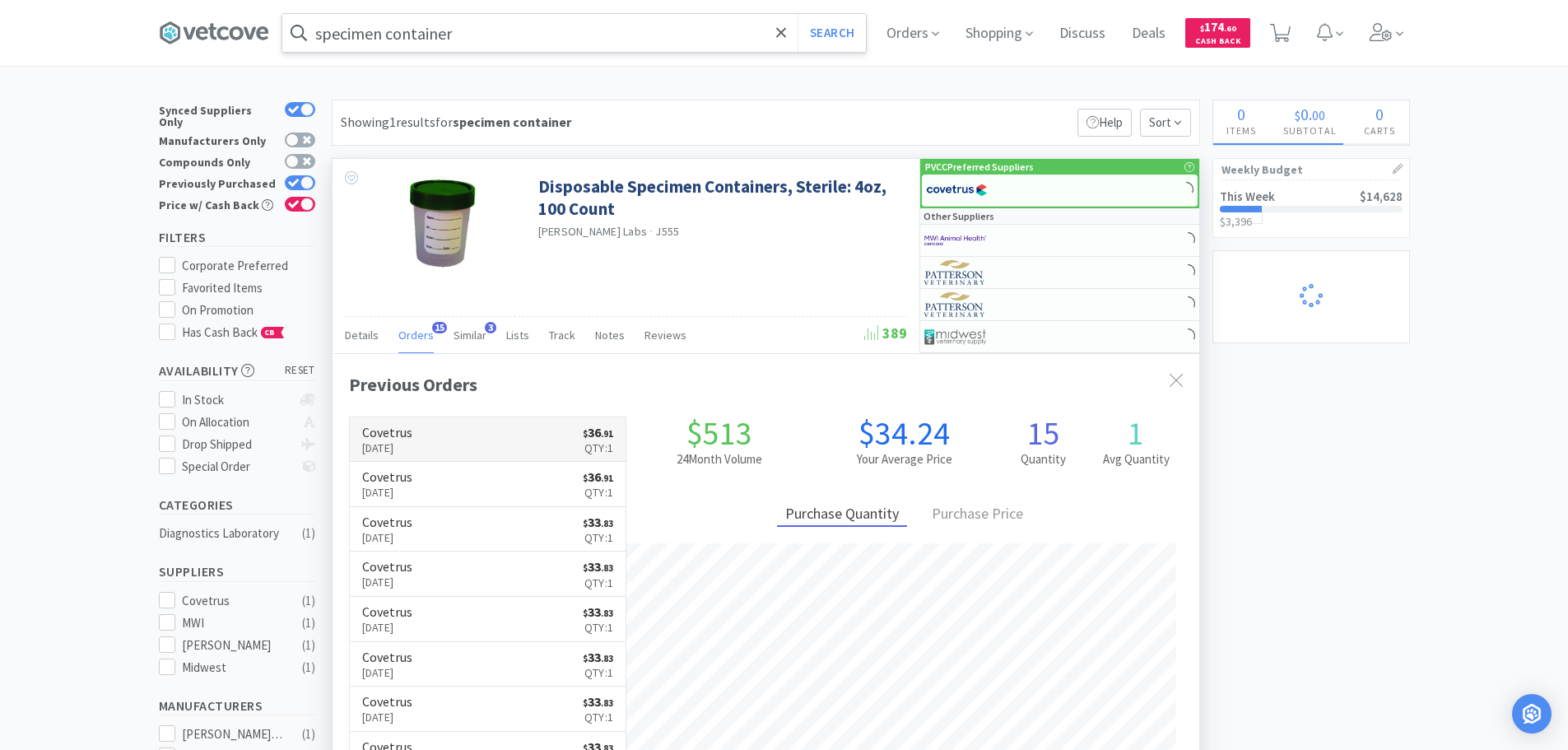
click at [448, 443] on link "Covetrus [DATE] $ 36 . 91 Qty: 1" at bounding box center [488, 440] width 277 height 45
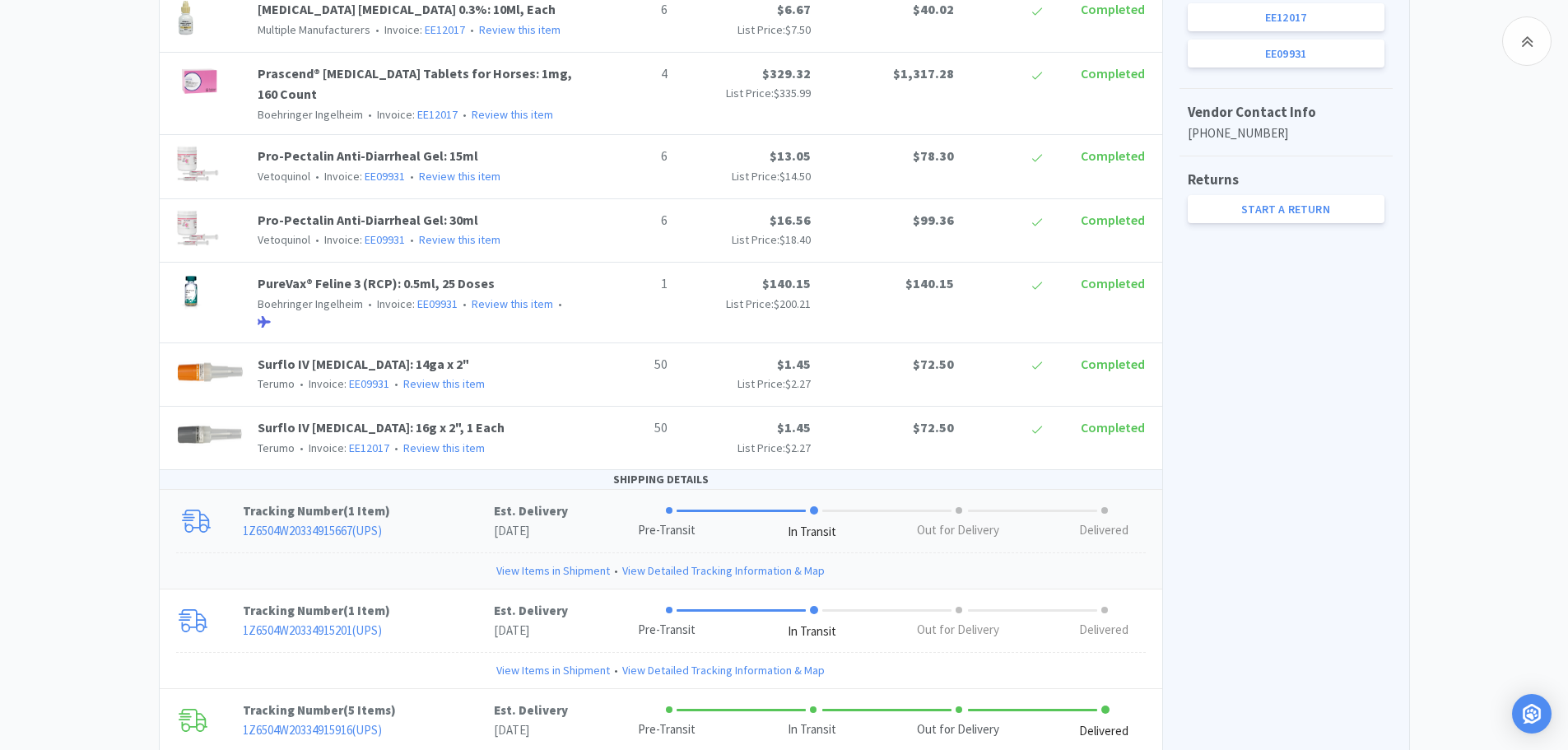
scroll to position [939, 0]
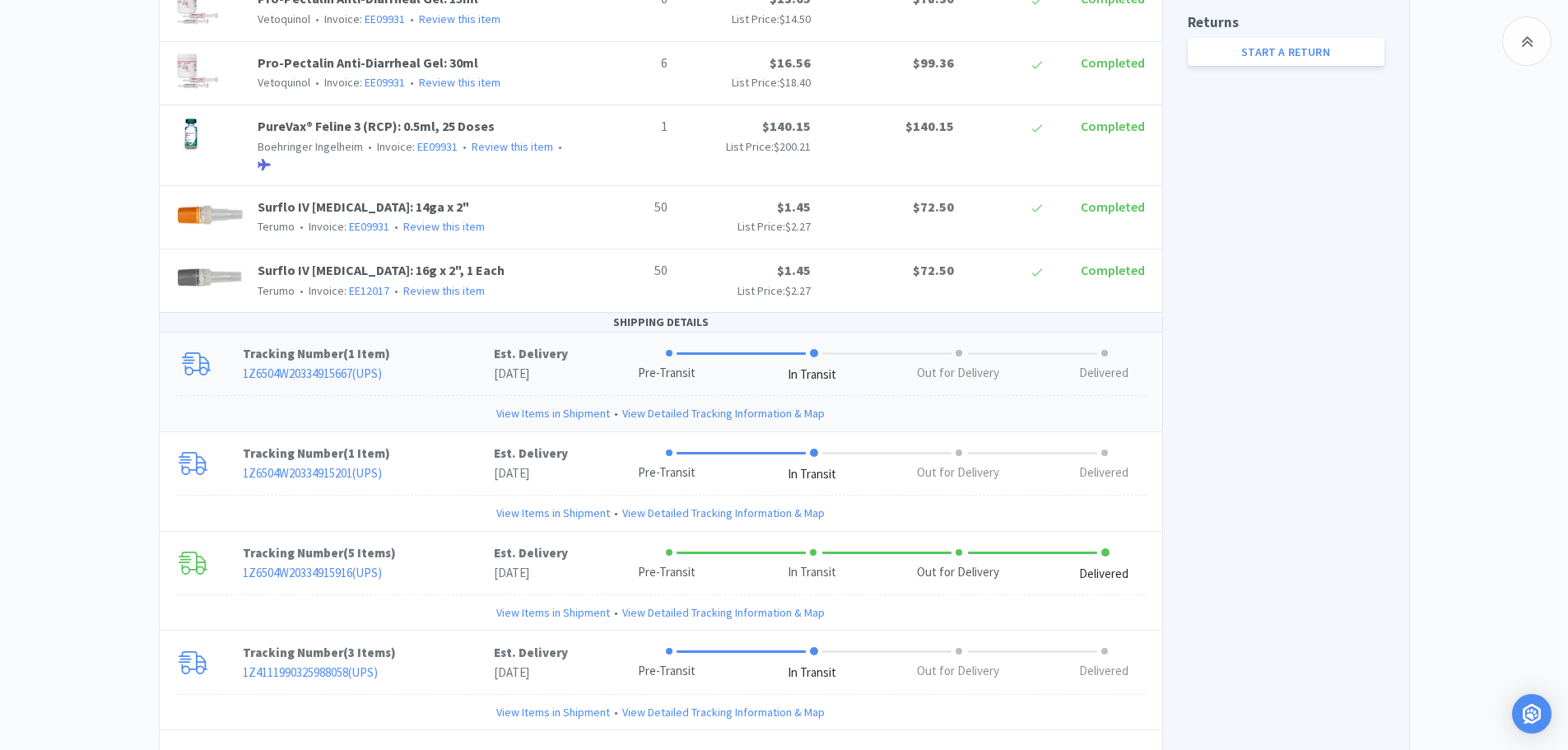
click at [596, 415] on link "View Items in Shipment" at bounding box center [553, 414] width 113 height 19
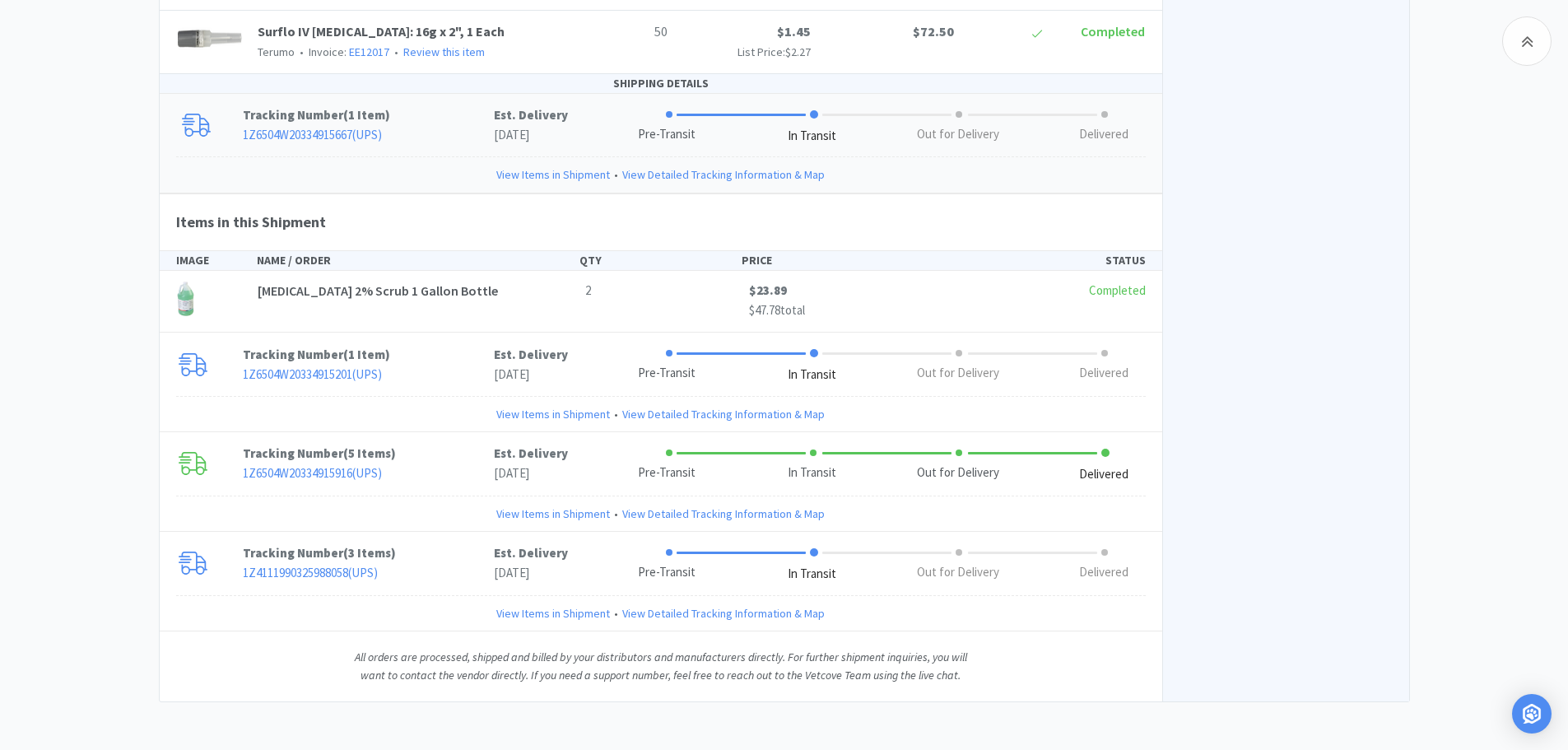
scroll to position [1179, 0]
click at [558, 413] on link "View Items in Shipment" at bounding box center [553, 413] width 113 height 19
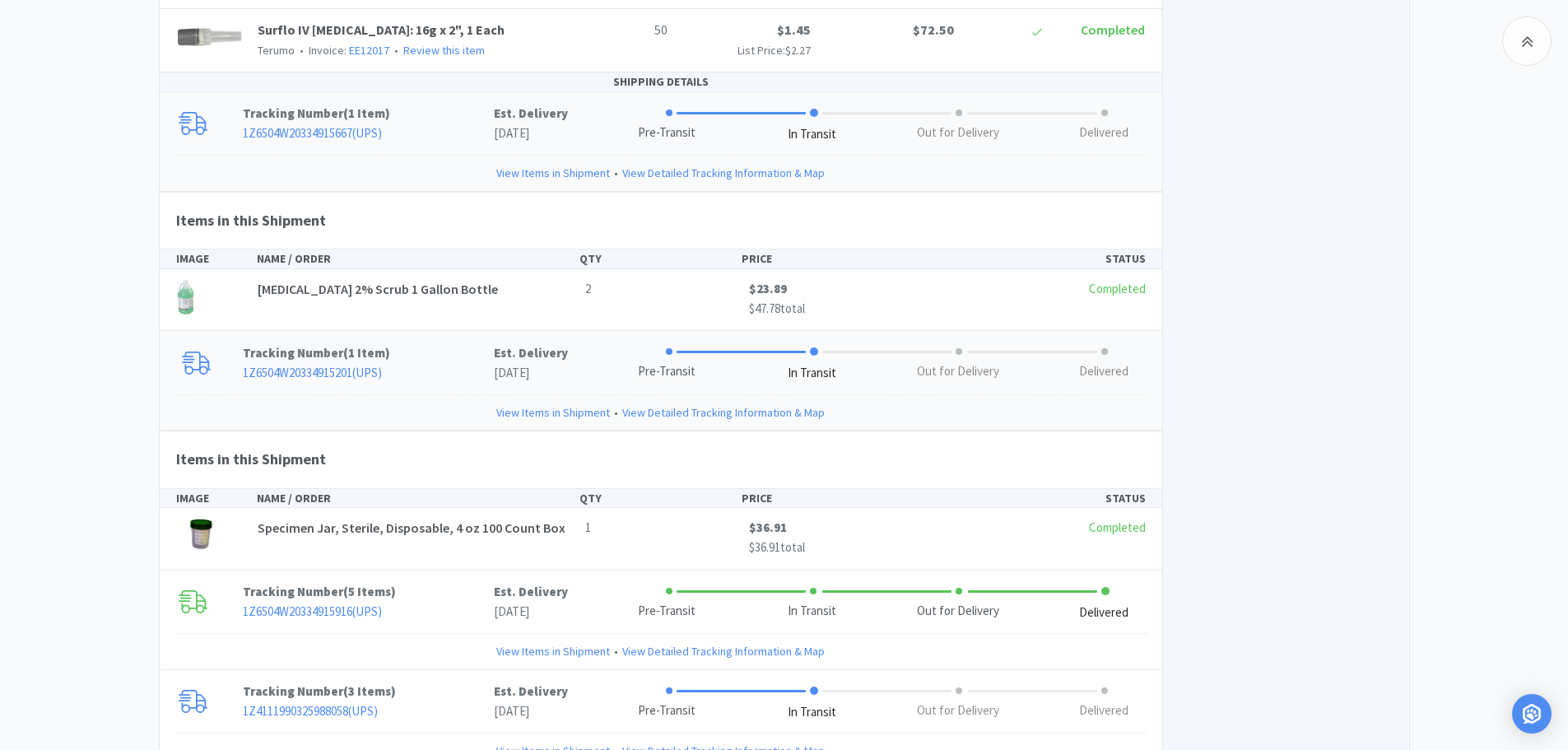
scroll to position [1318, 0]
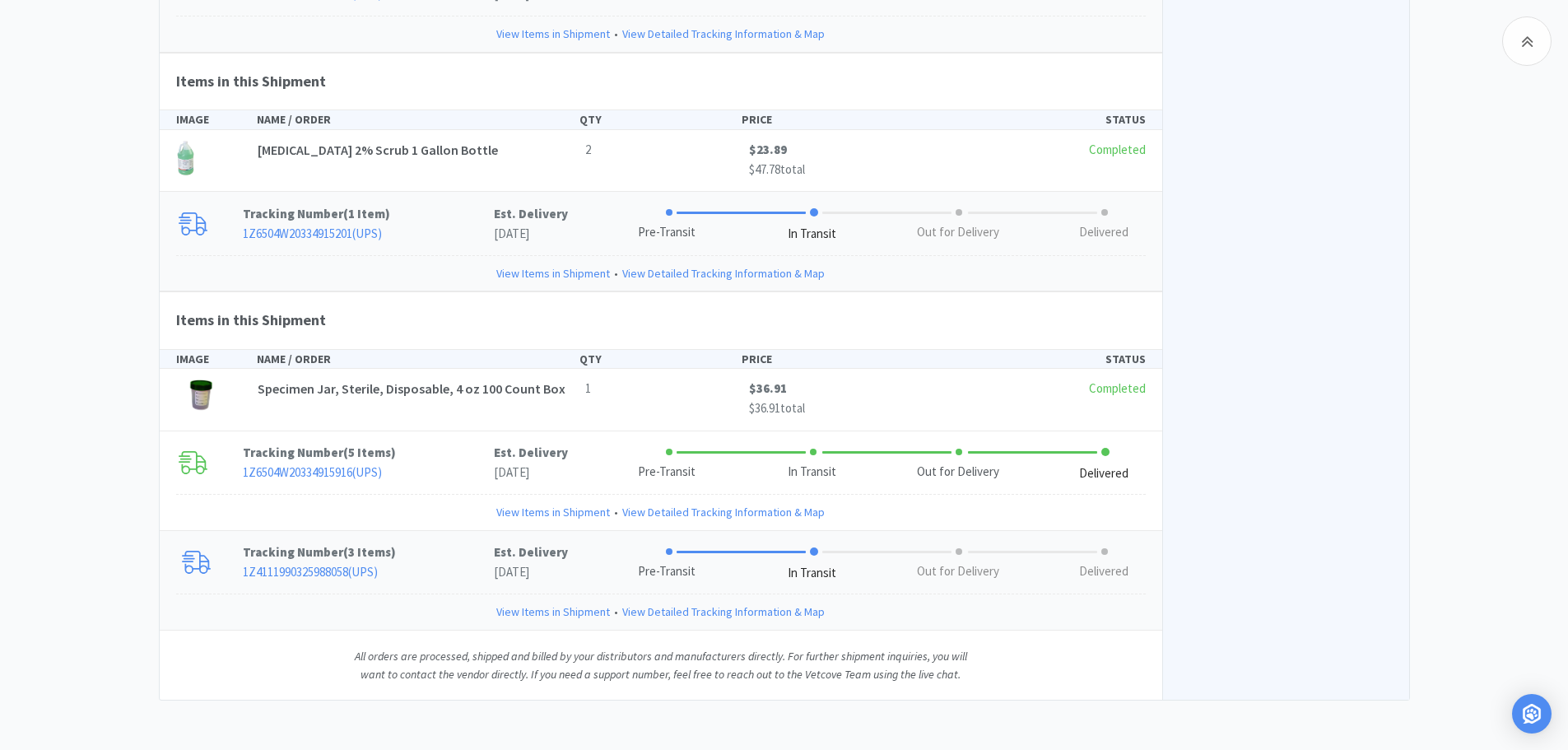
click at [580, 615] on link "View Items in Shipment" at bounding box center [553, 612] width 113 height 19
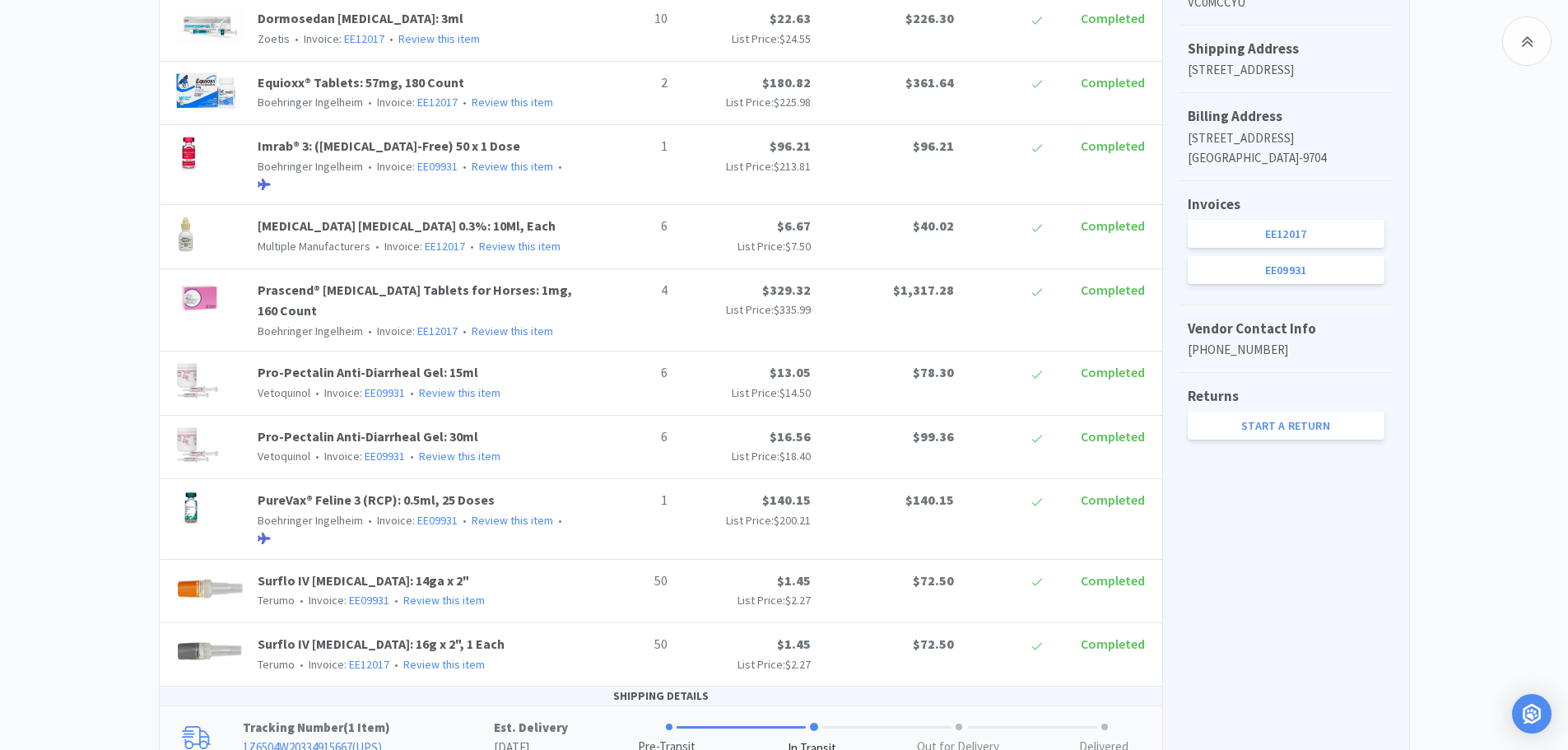
scroll to position [741, 0]
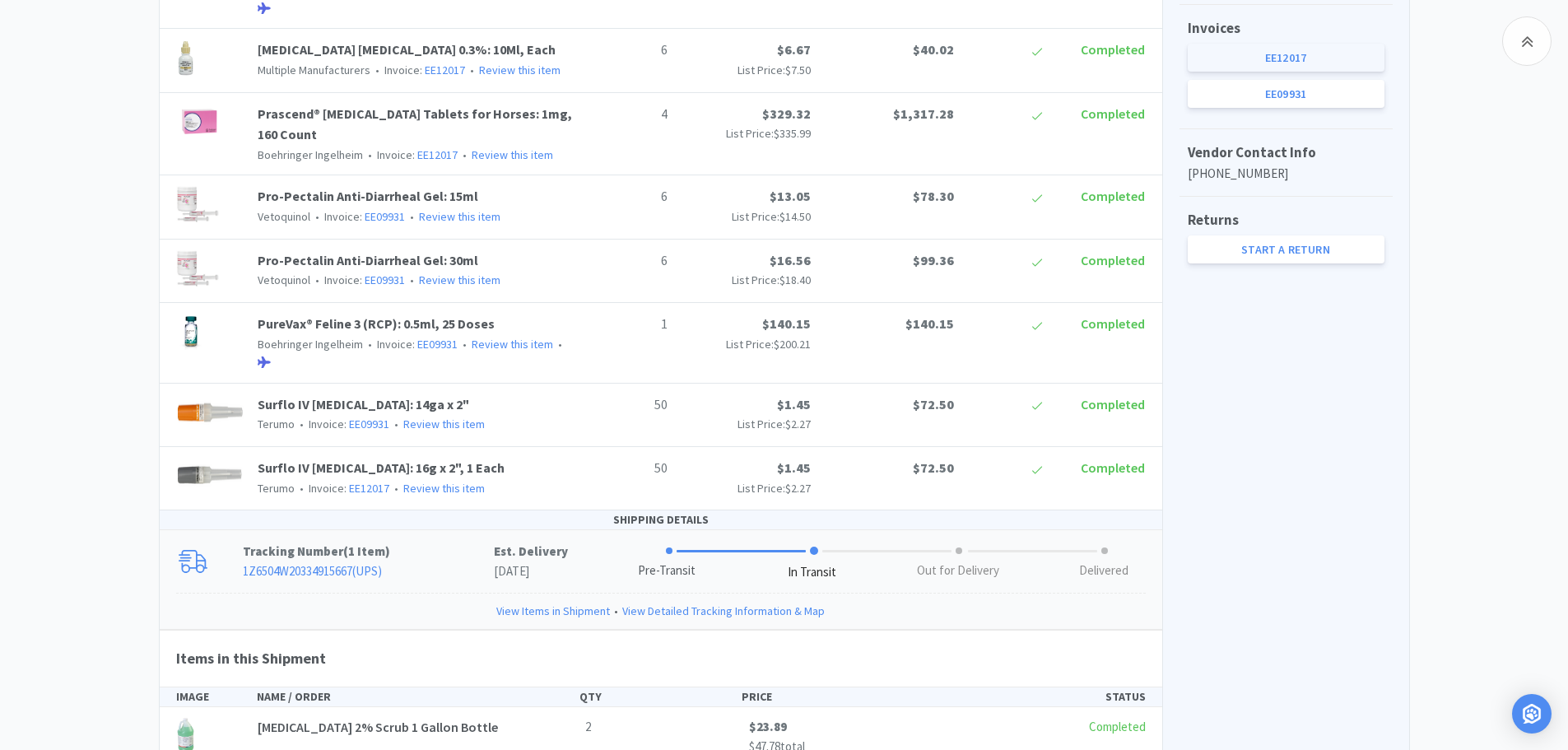
click at [1338, 71] on link "EE12017" at bounding box center [1285, 58] width 196 height 28
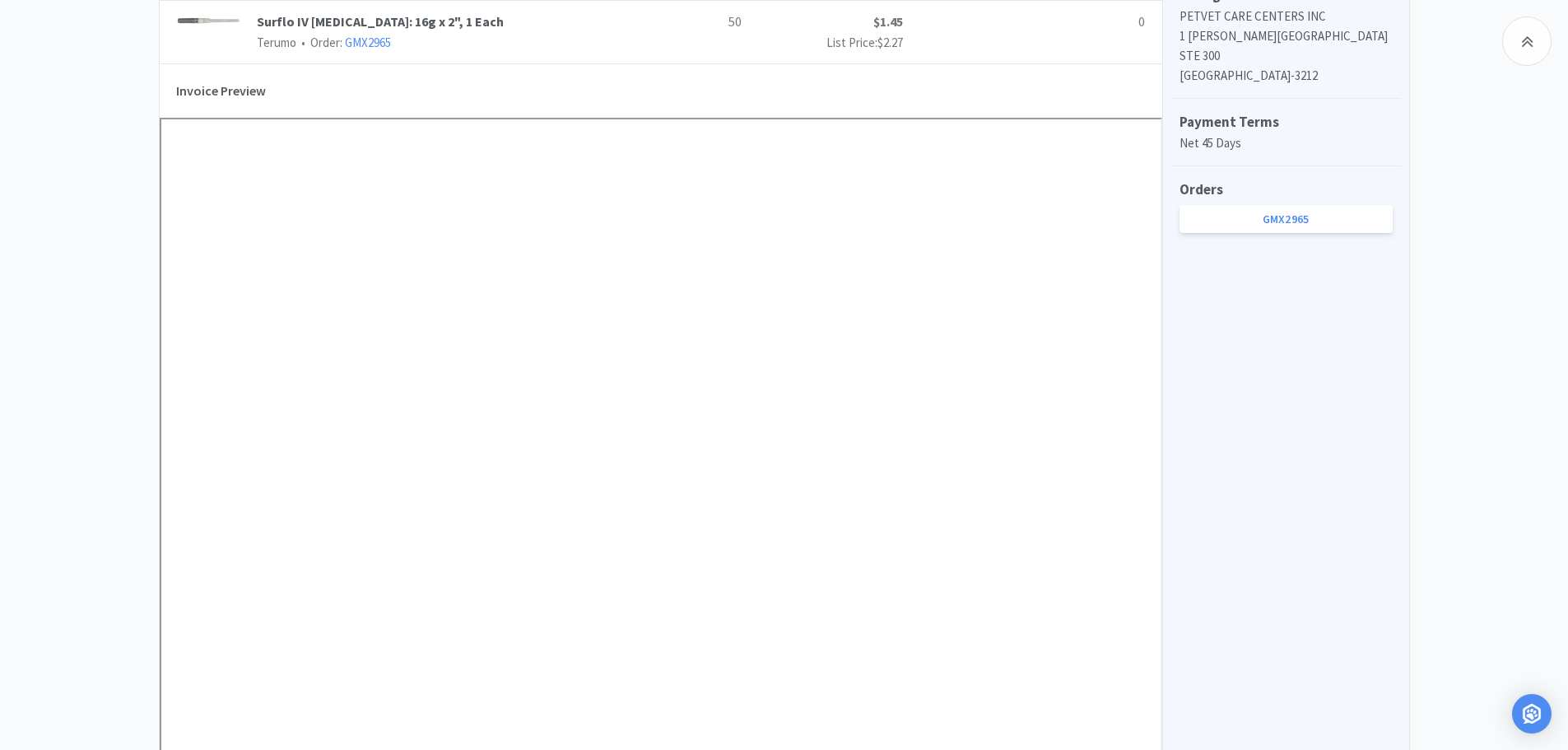
scroll to position [273, 0]
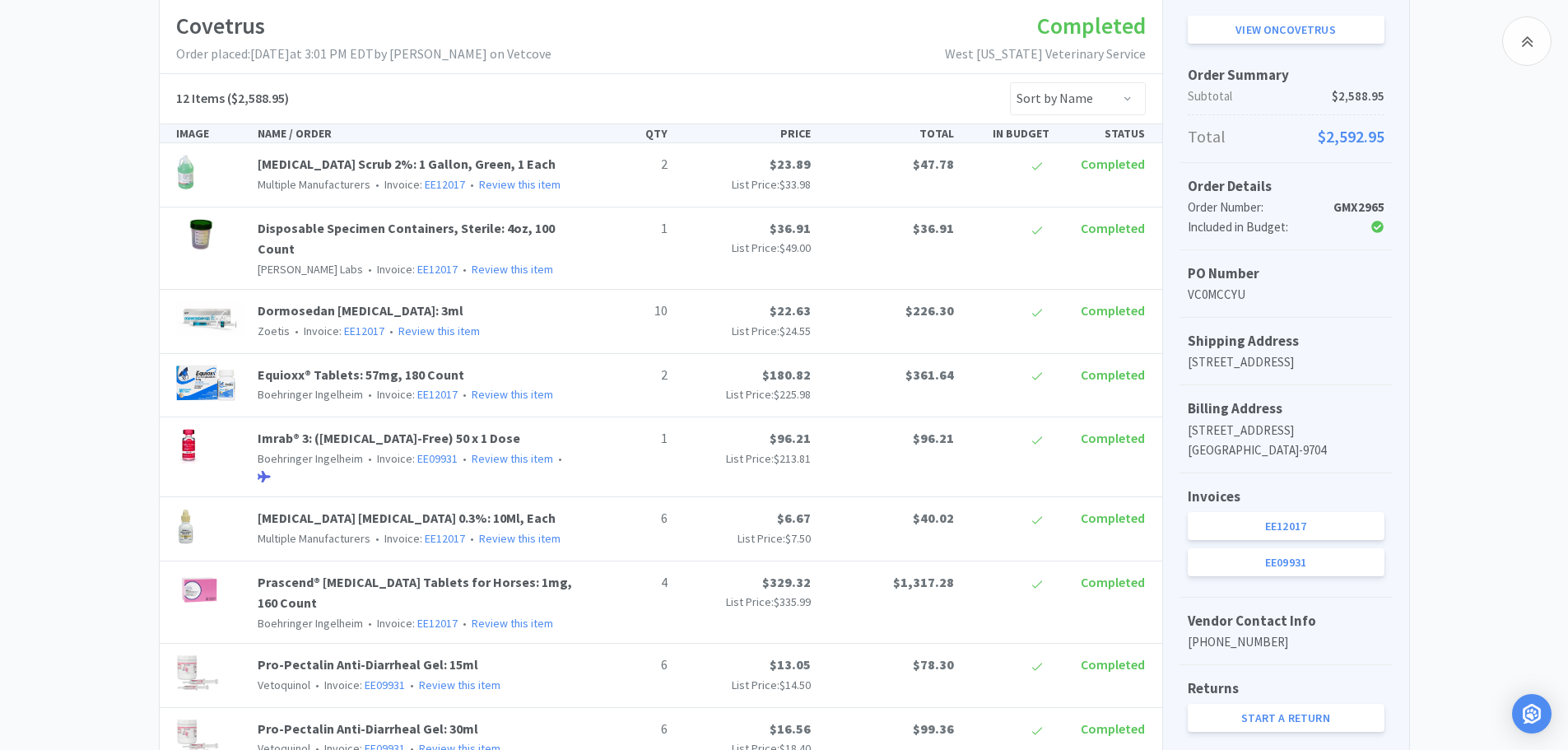
scroll to position [741, 0]
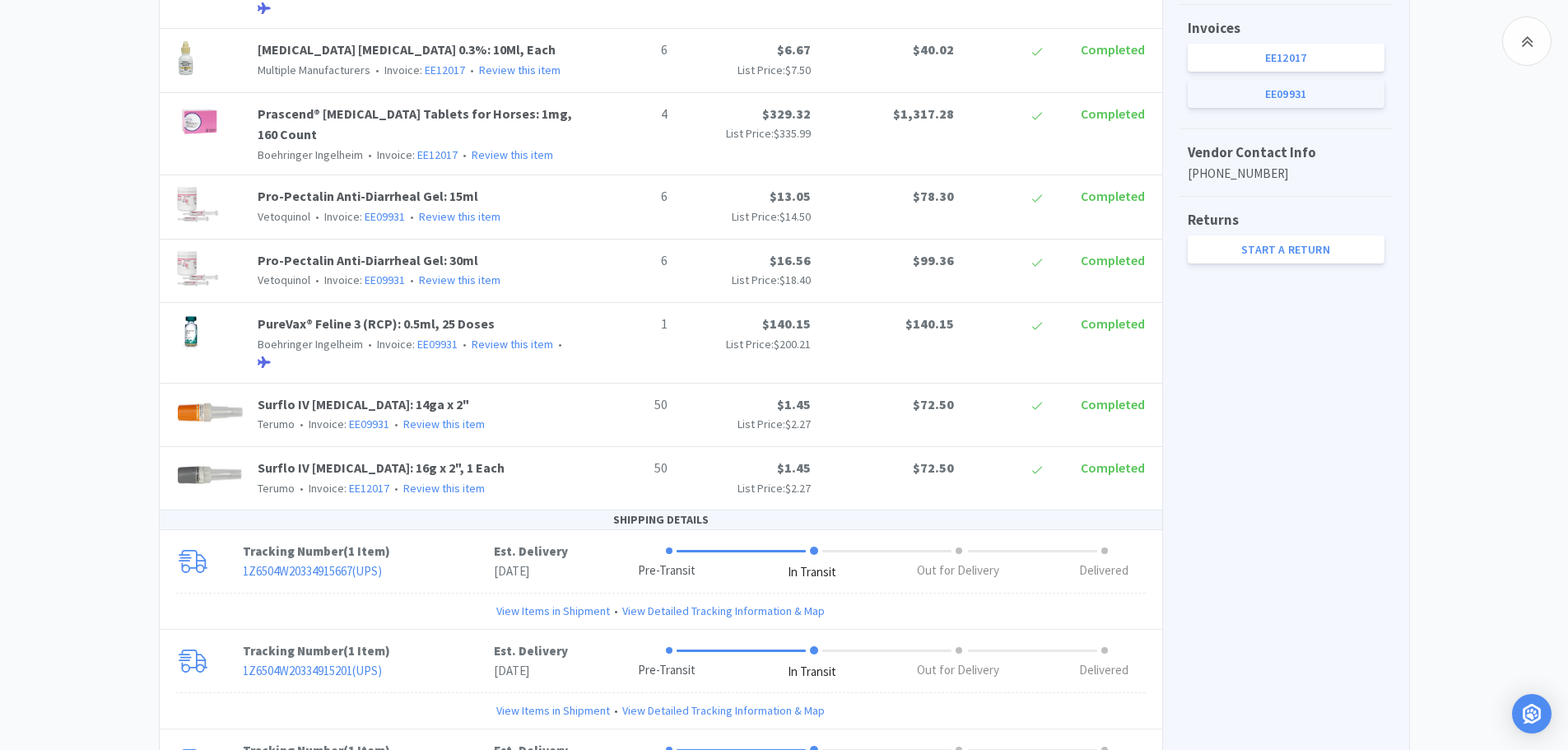
click at [1234, 108] on link "EE09931" at bounding box center [1285, 94] width 196 height 28
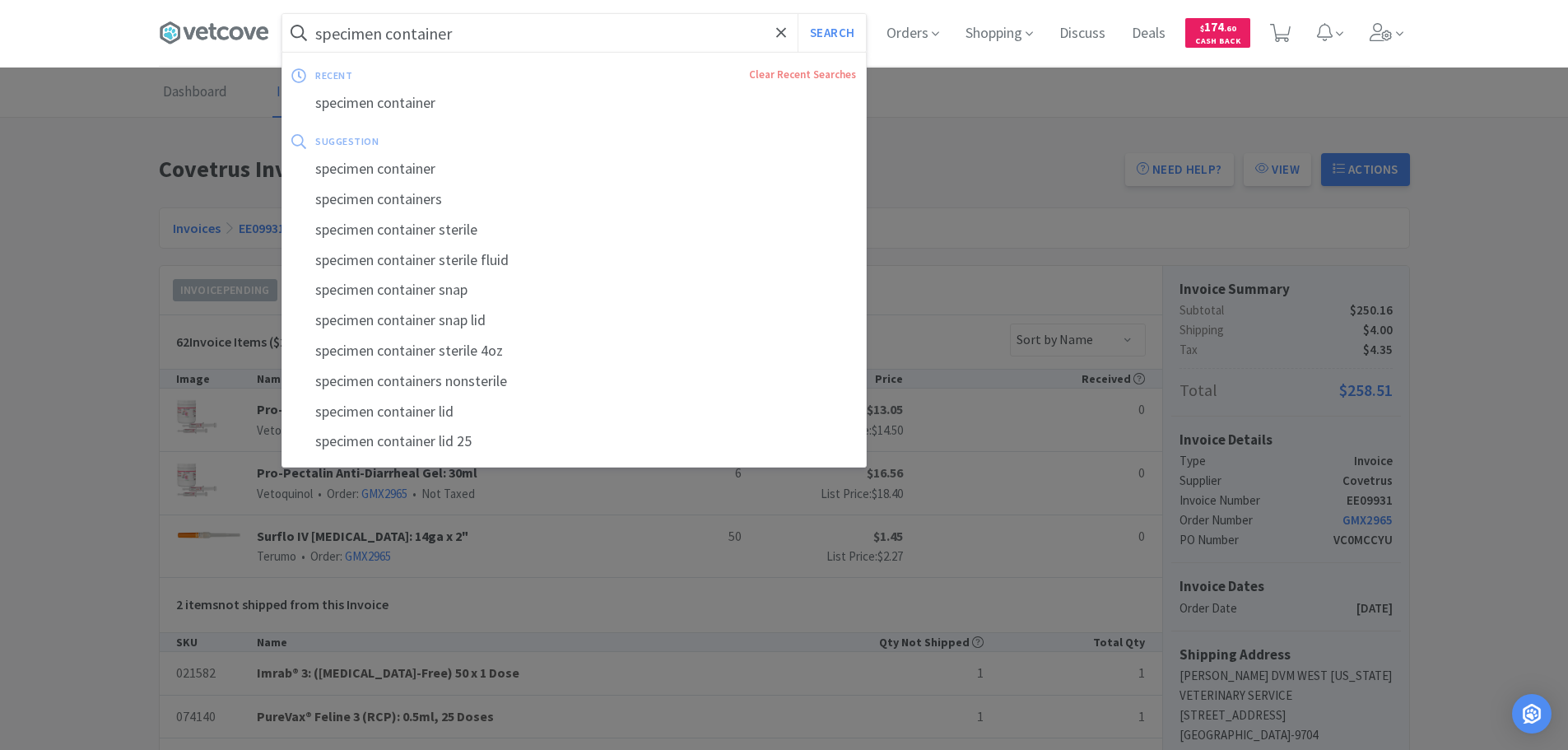
click at [473, 22] on input "specimen container" at bounding box center [574, 32] width 584 height 38
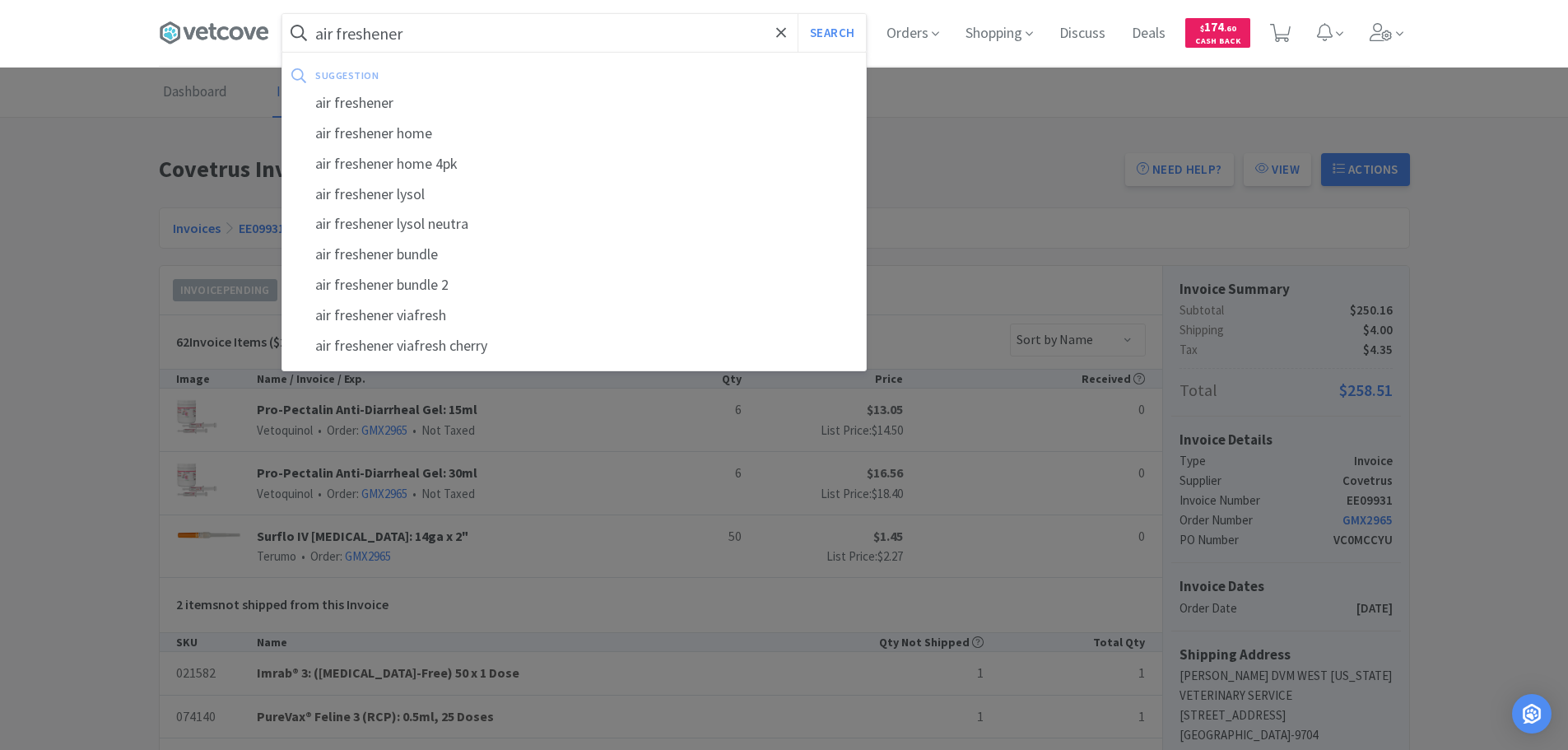
type input "air freshener"
click at [798, 14] on button "Search" at bounding box center [832, 32] width 68 height 38
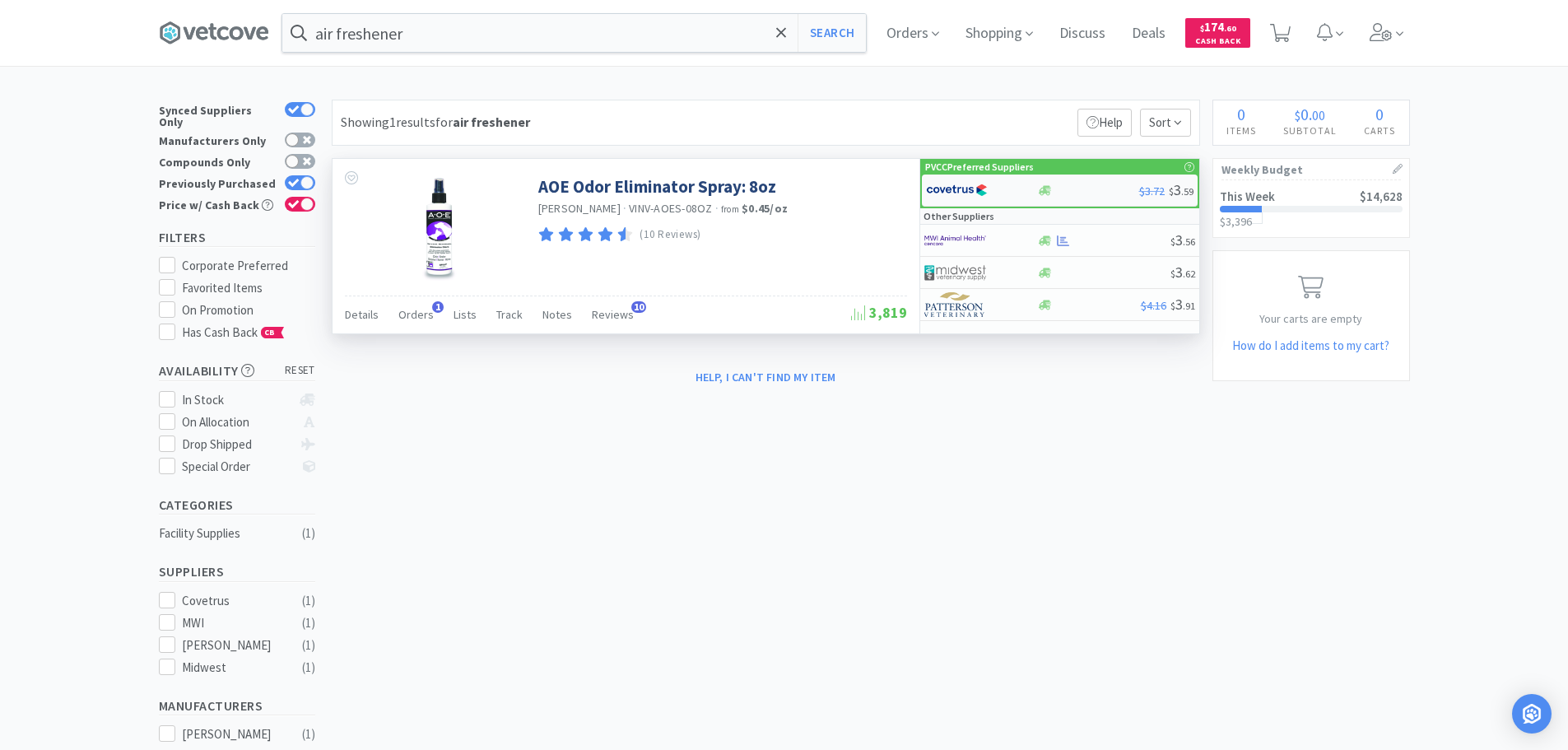
click at [985, 191] on img at bounding box center [956, 190] width 62 height 24
select select "1"
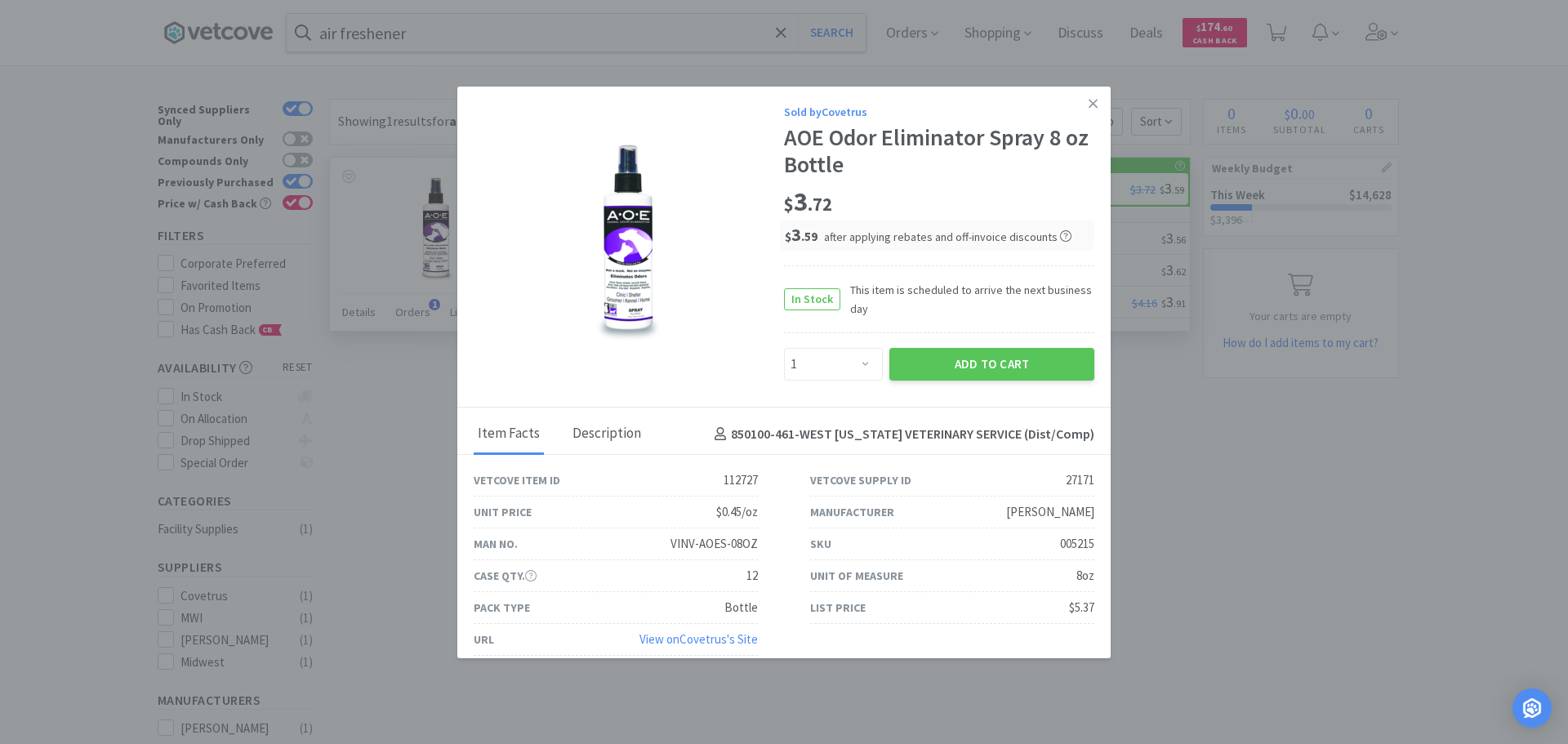
click at [624, 432] on div "Description" at bounding box center [606, 435] width 77 height 41
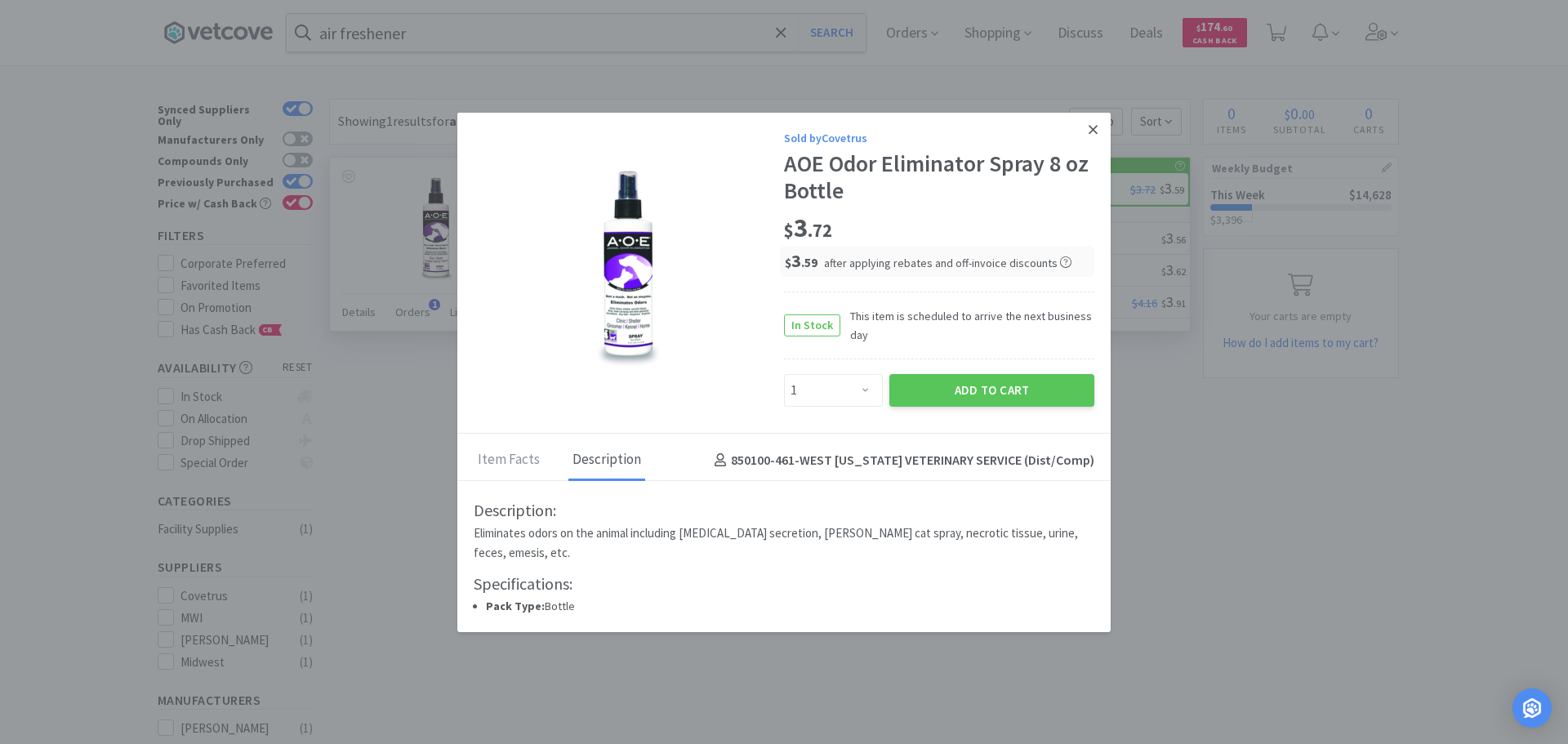
click at [1089, 137] on icon at bounding box center [1093, 128] width 9 height 15
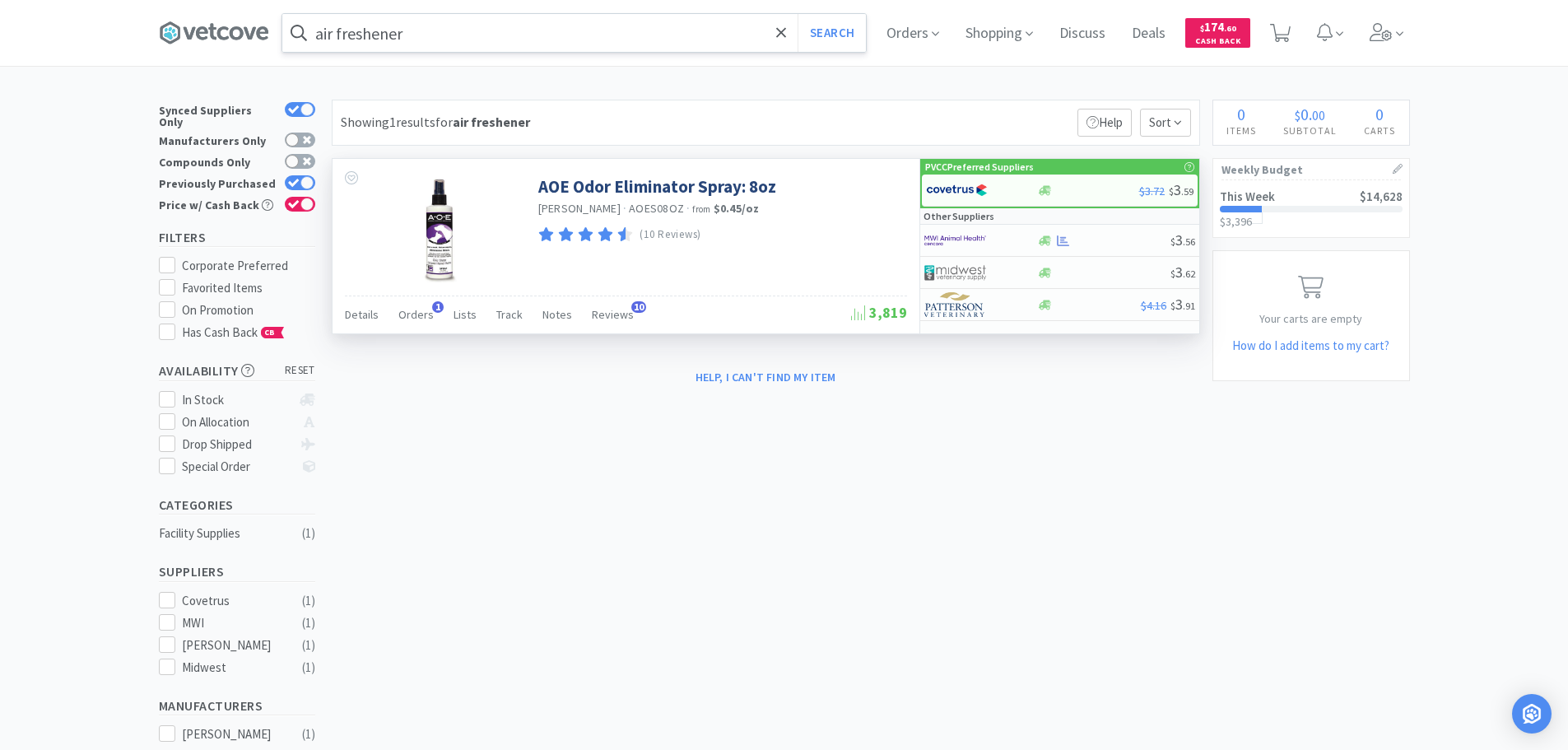
click at [437, 19] on input "air freshener" at bounding box center [574, 32] width 584 height 38
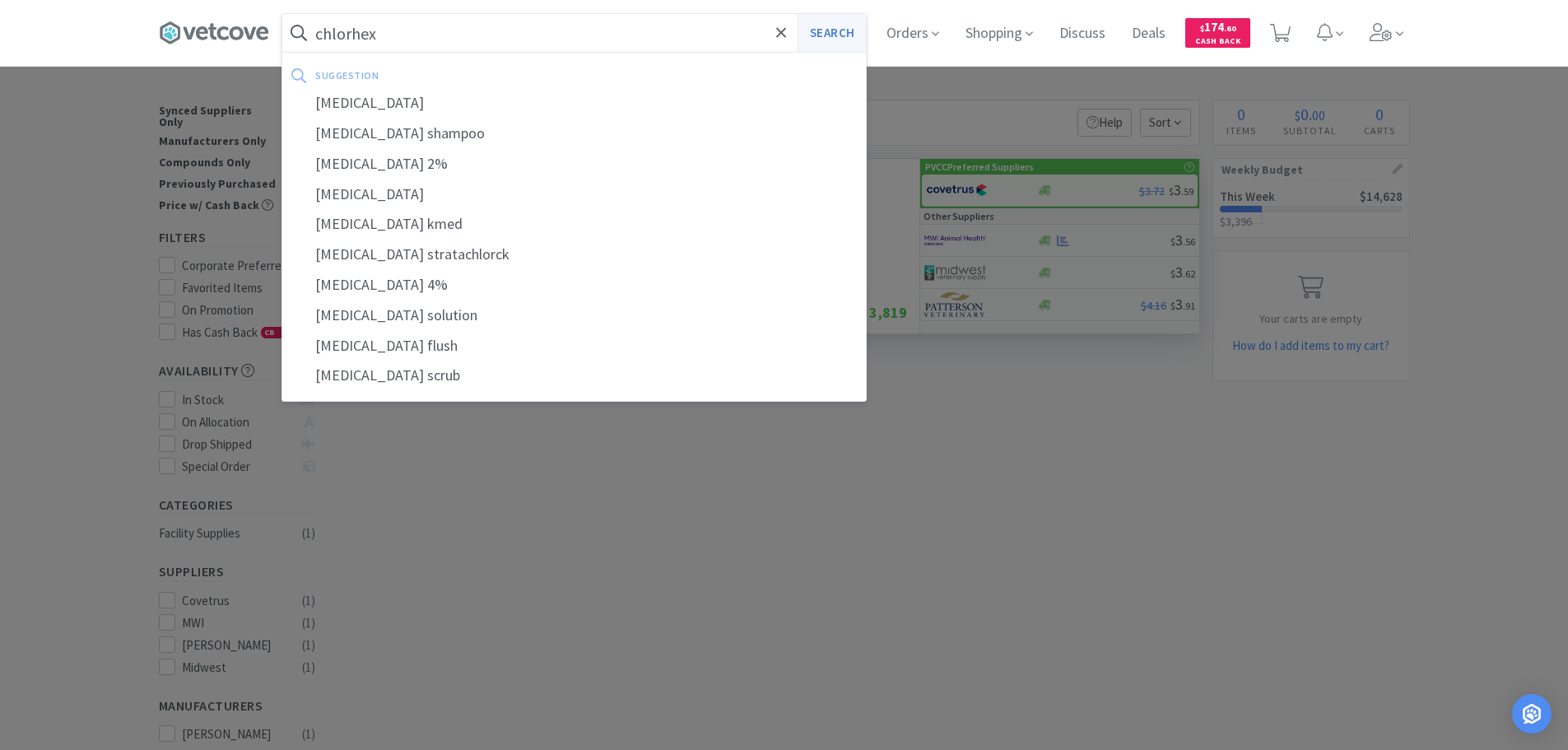
type input "chlorhex"
click at [845, 37] on button "Search" at bounding box center [832, 32] width 68 height 38
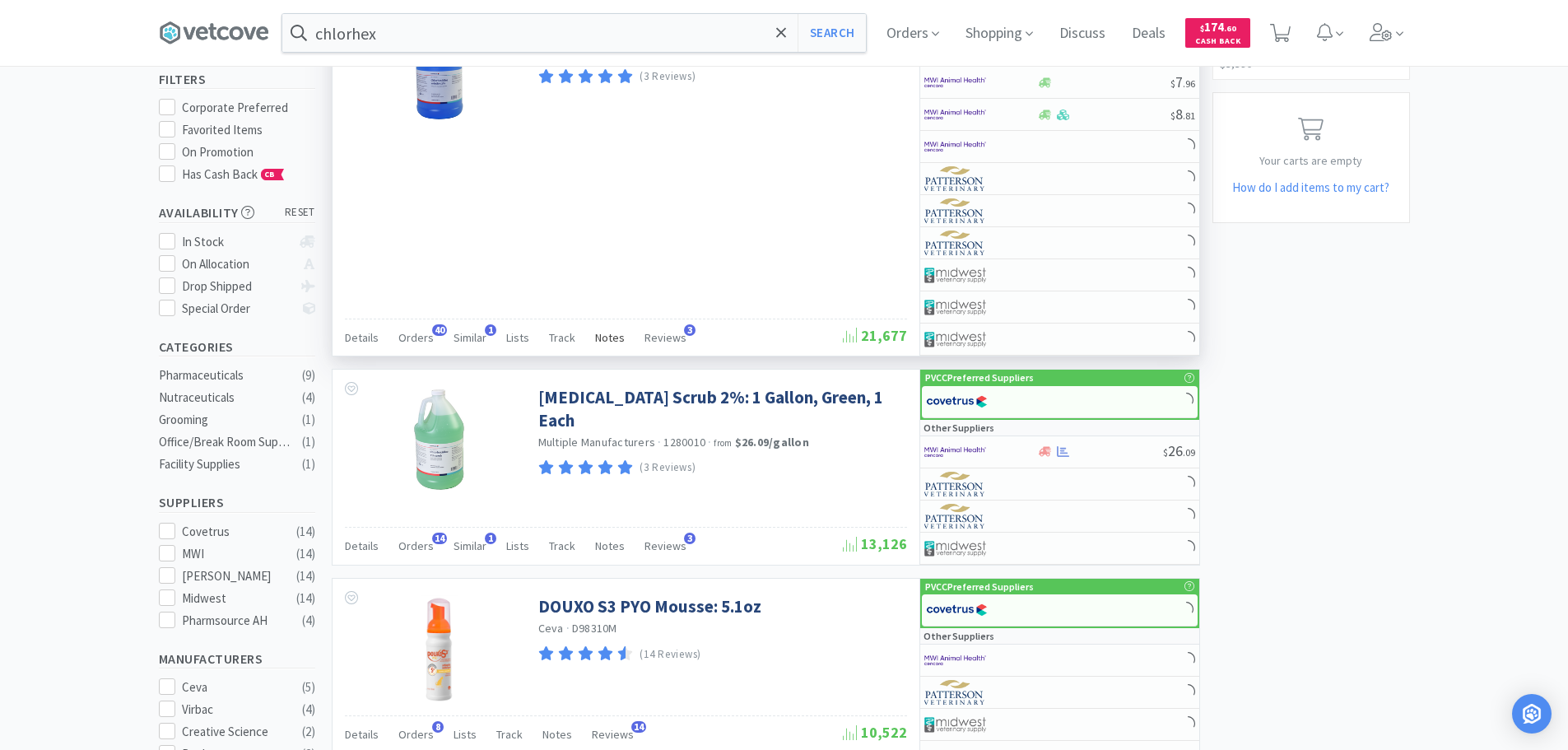
scroll to position [247, 0]
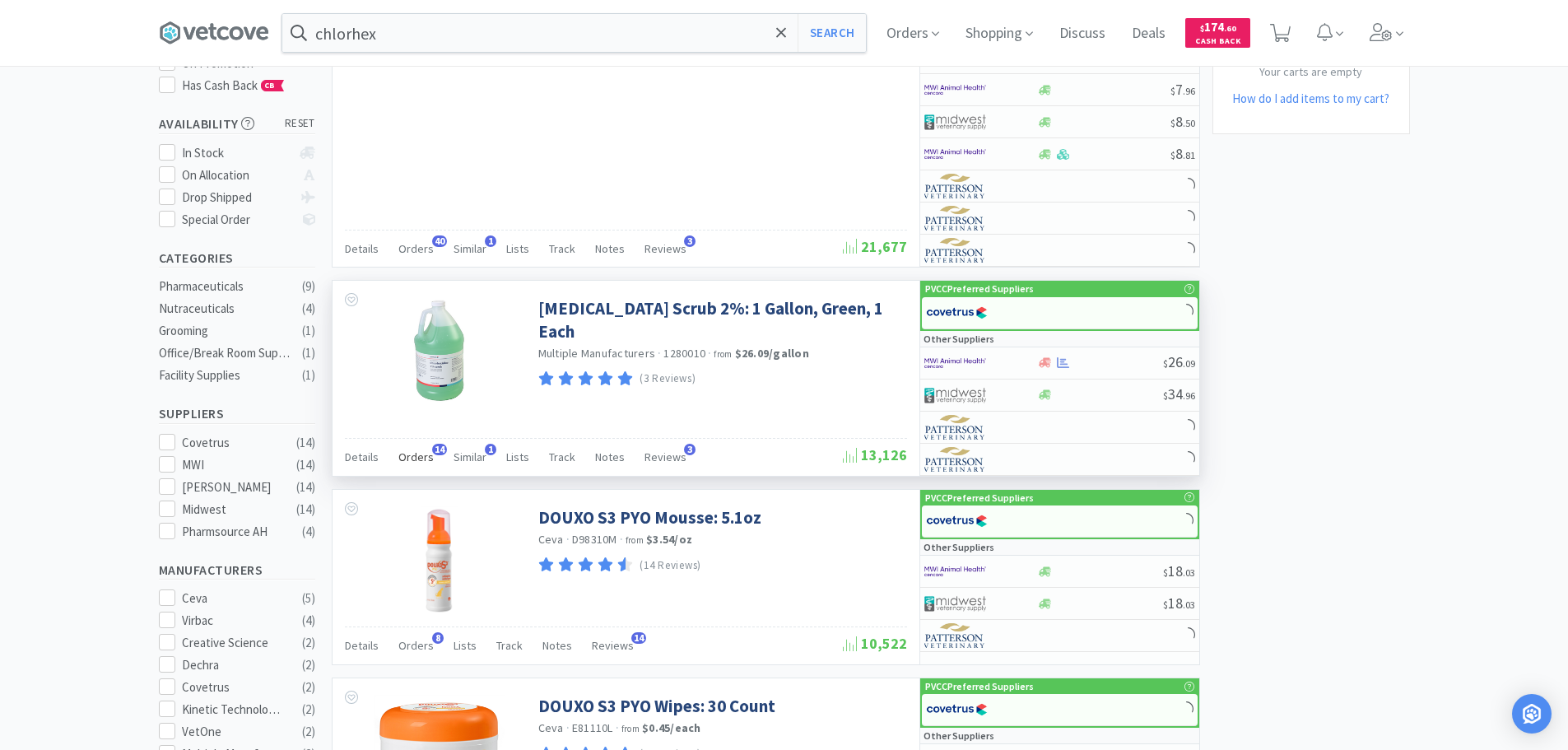
click at [420, 457] on span "Orders" at bounding box center [416, 457] width 35 height 15
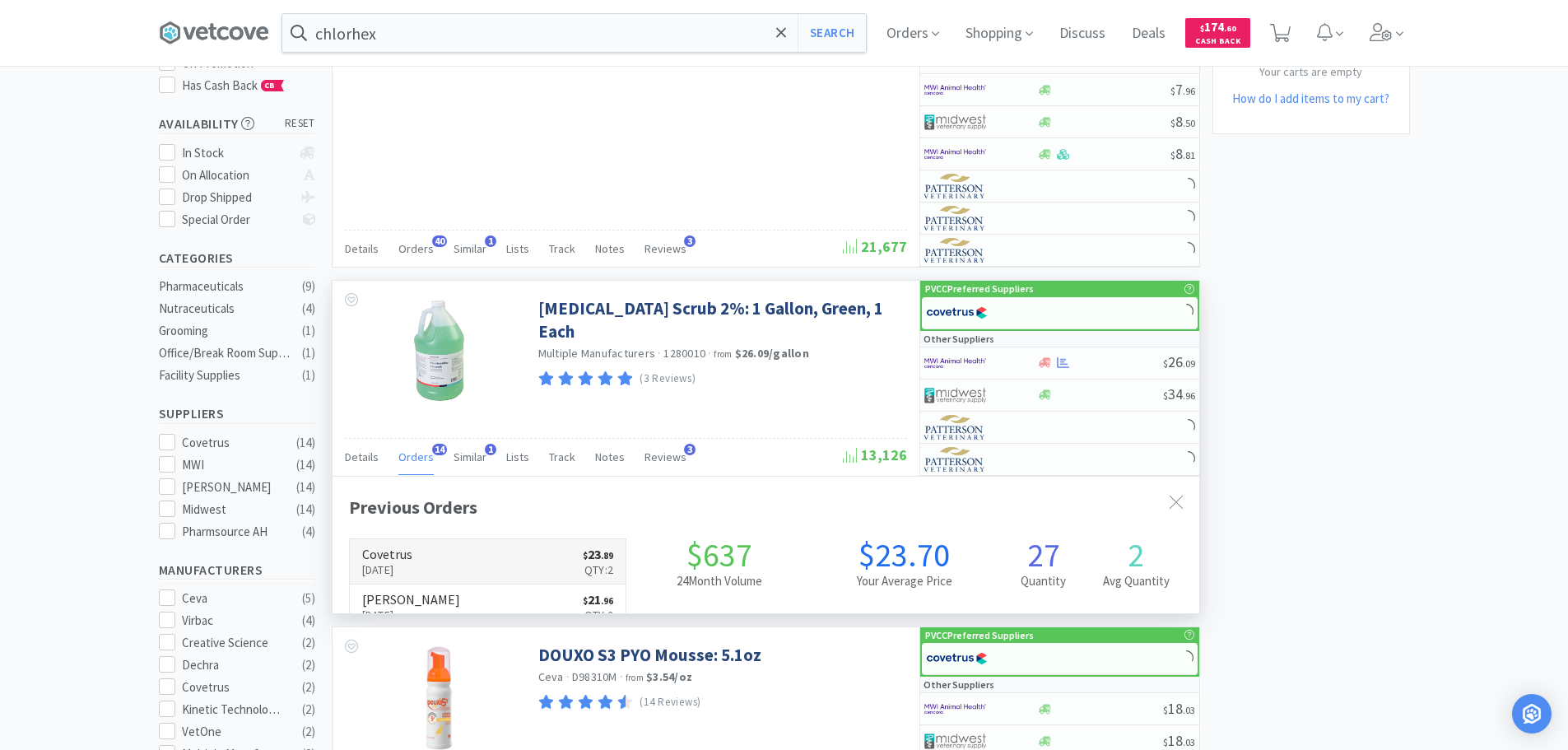
scroll to position [441, 867]
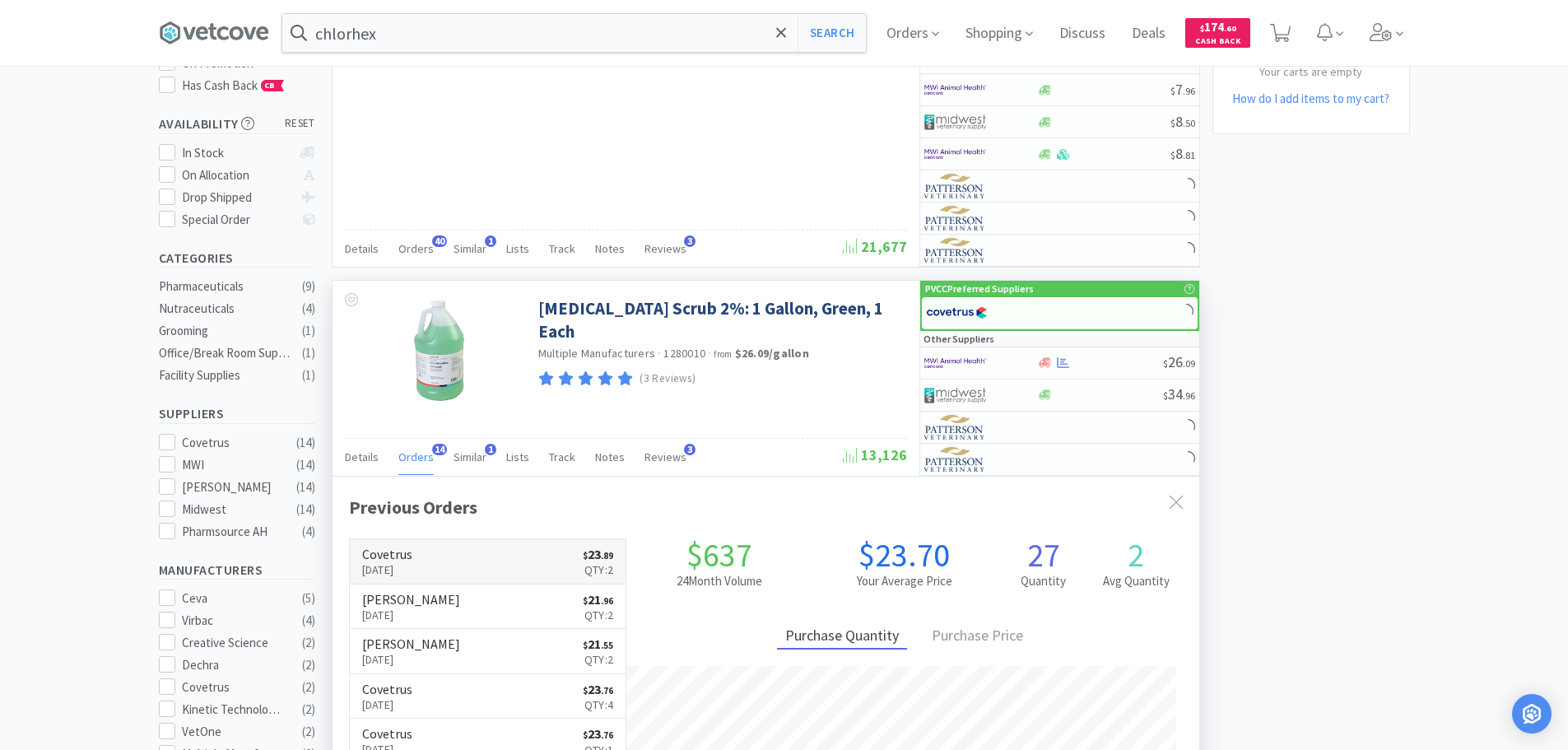
click at [413, 560] on h6 "Covetrus" at bounding box center [387, 553] width 50 height 13
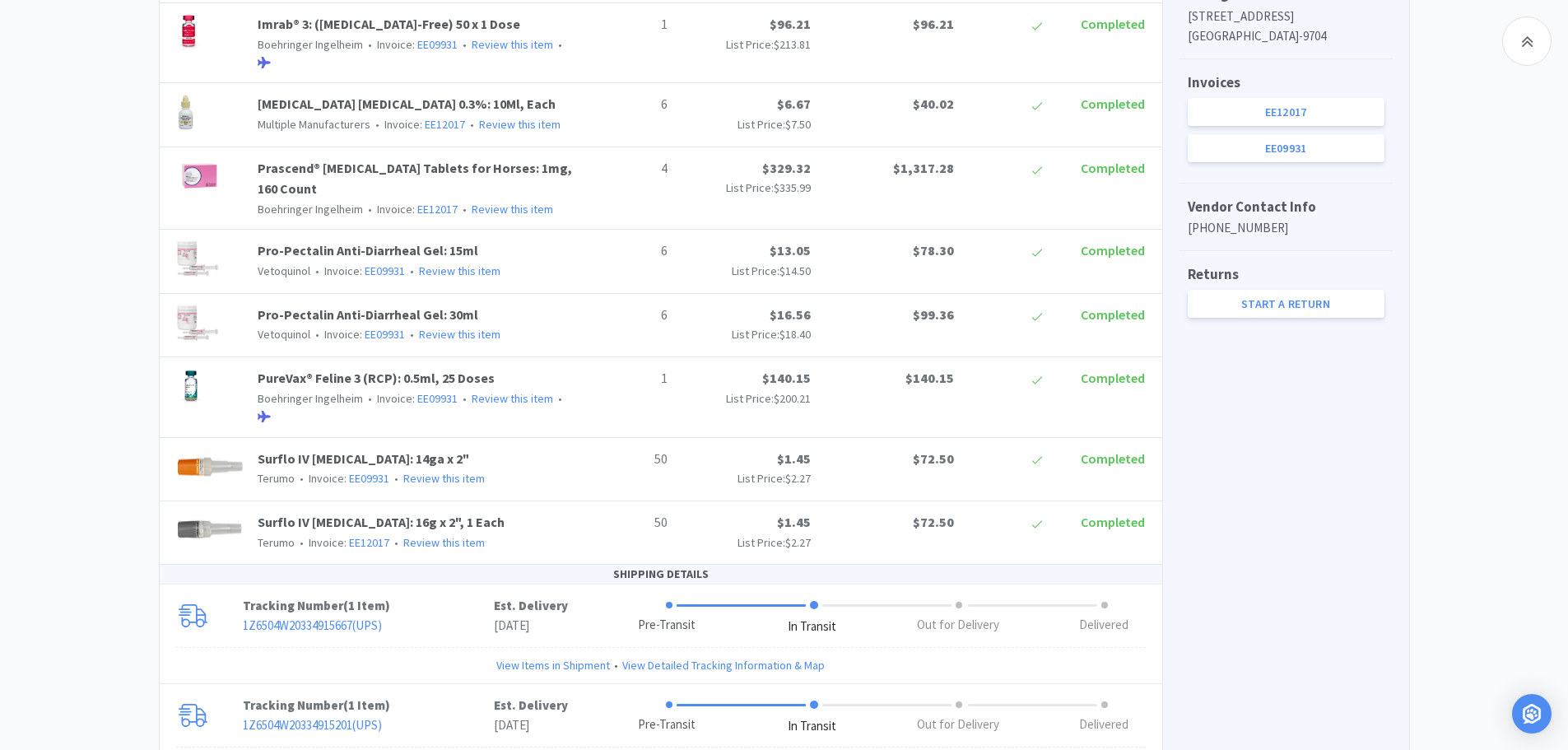
scroll to position [823, 0]
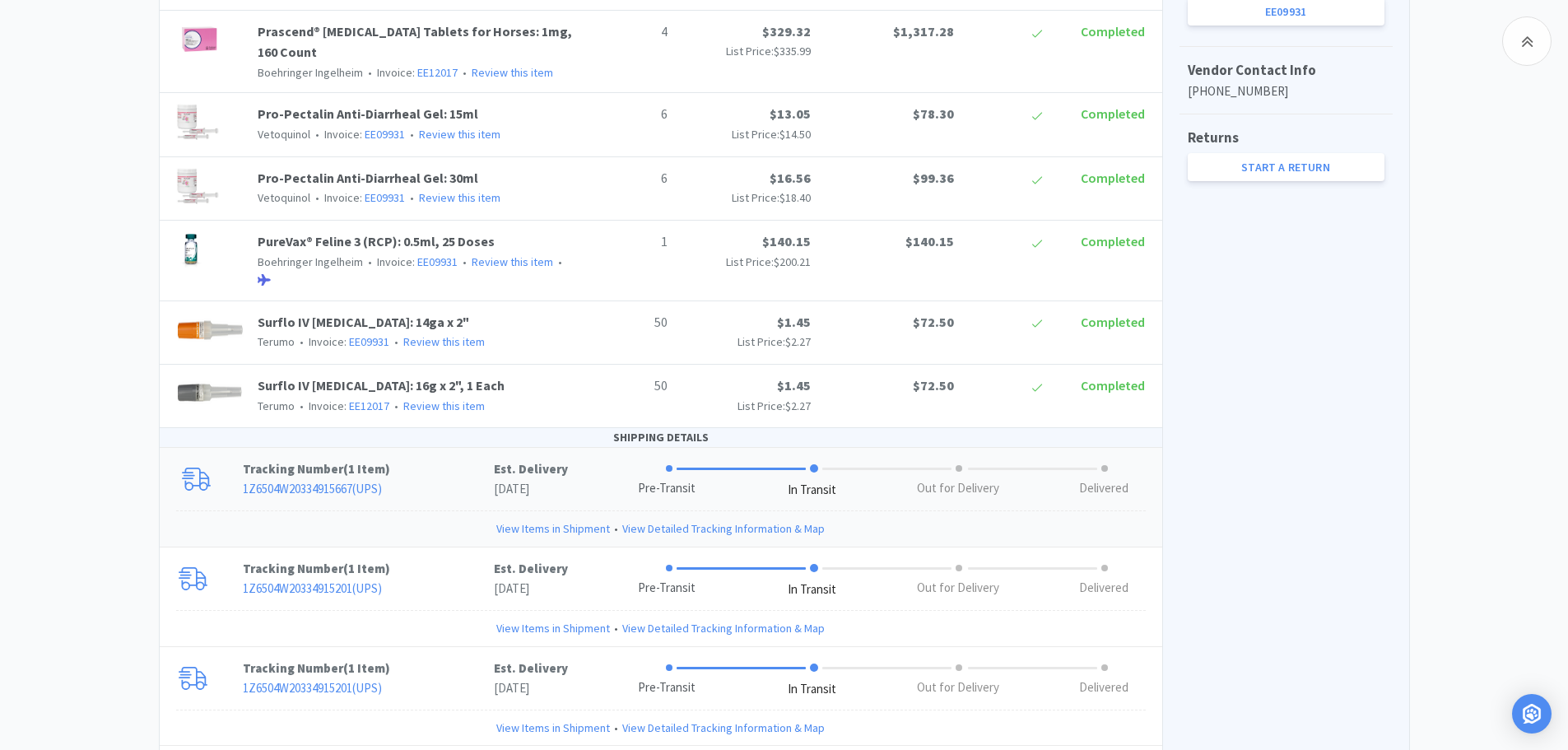
click at [535, 530] on link "View Items in Shipment" at bounding box center [553, 528] width 113 height 19
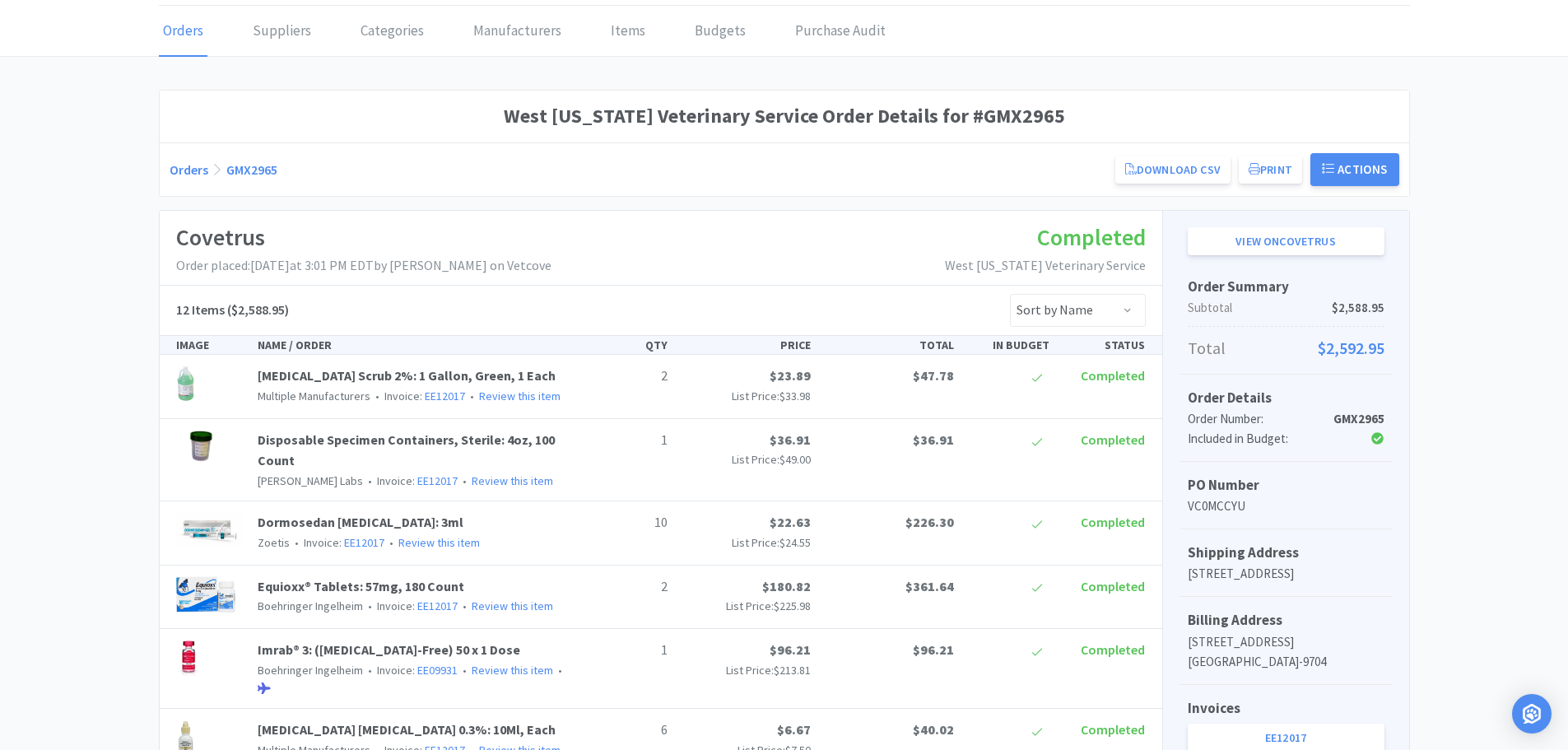
scroll to position [0, 0]
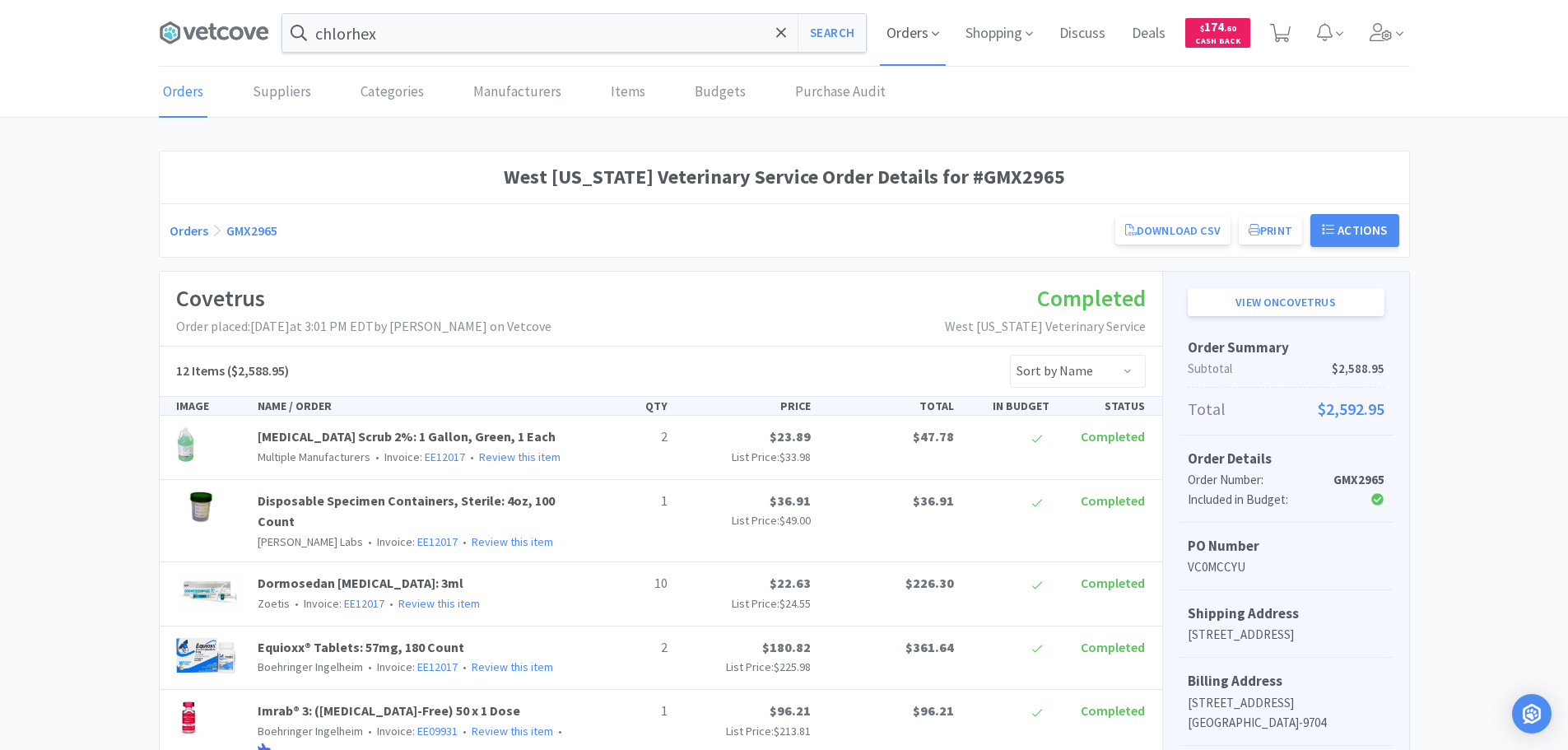
click at [907, 36] on span "Orders" at bounding box center [912, 32] width 65 height 66
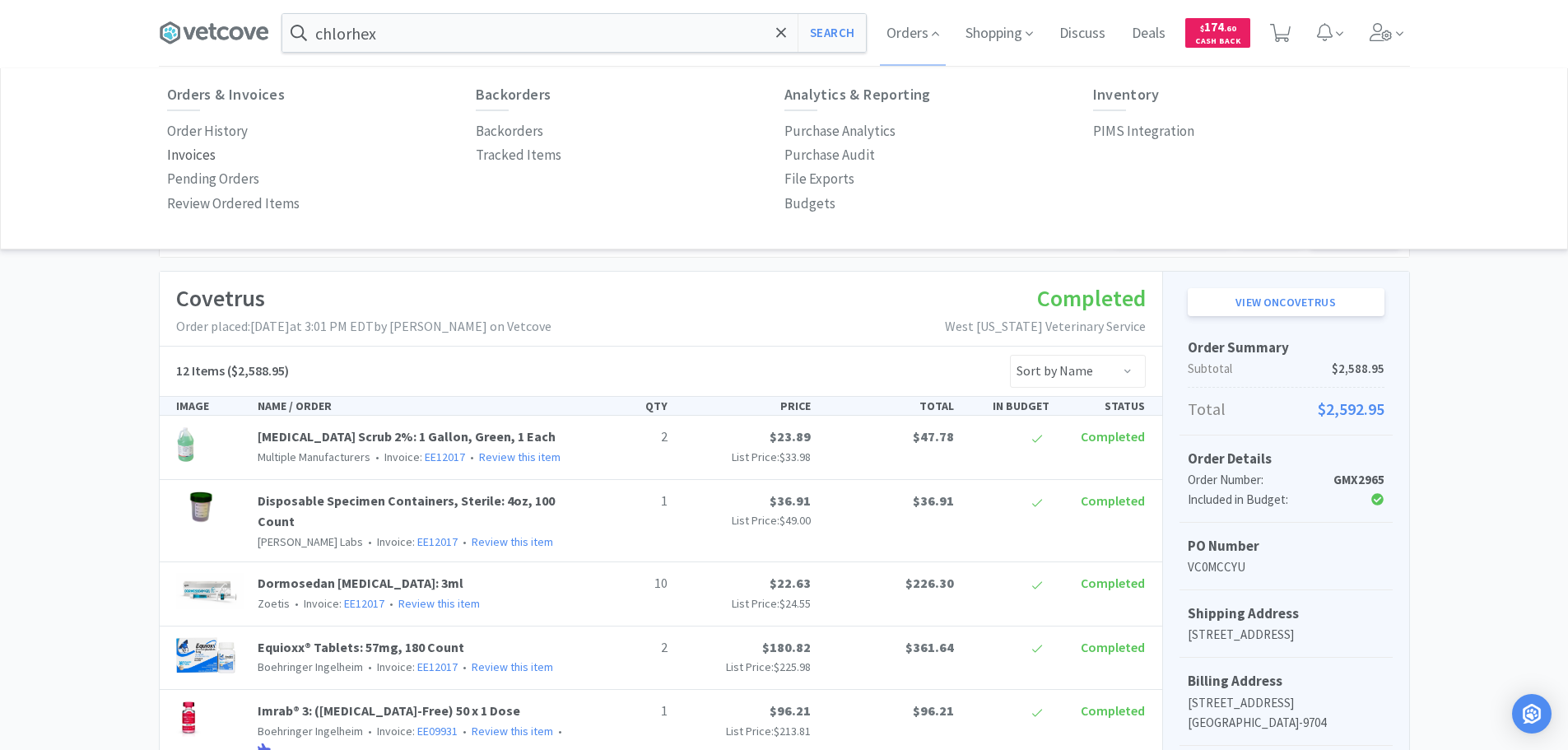
click at [197, 150] on p "Invoices" at bounding box center [192, 154] width 49 height 22
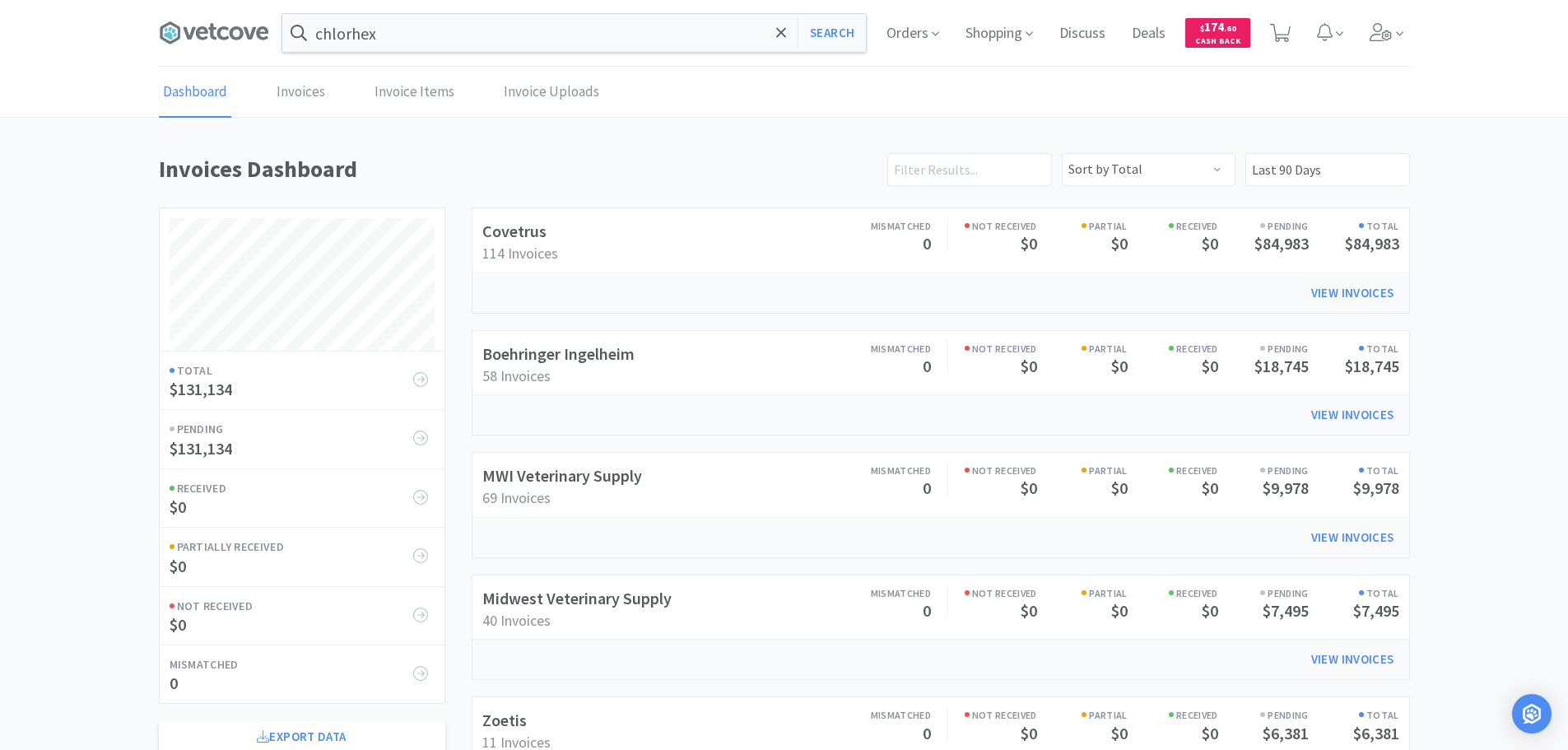
scroll to position [913, 1251]
click at [916, 29] on span "Orders" at bounding box center [912, 32] width 65 height 66
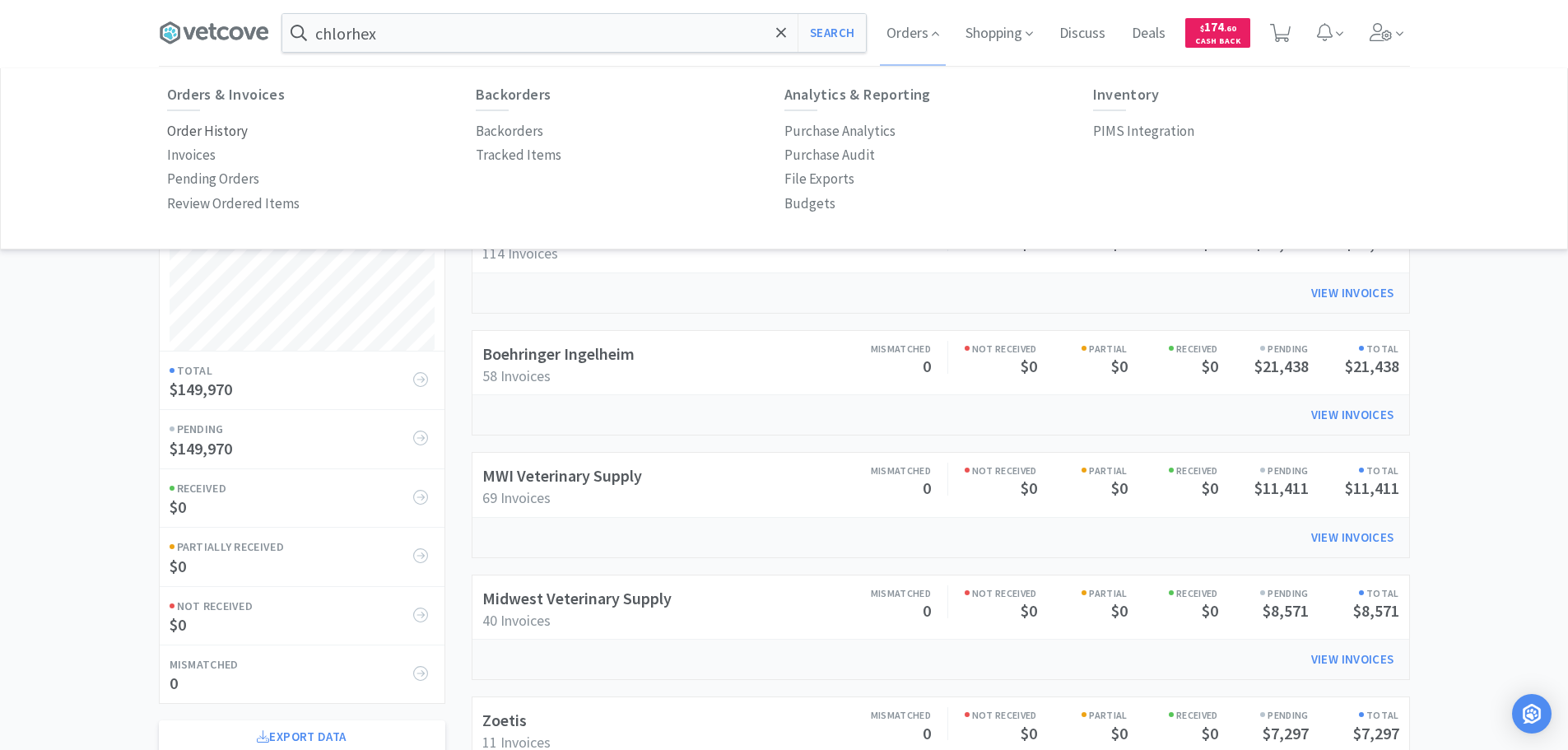
click at [222, 131] on p "Order History" at bounding box center [207, 131] width 81 height 22
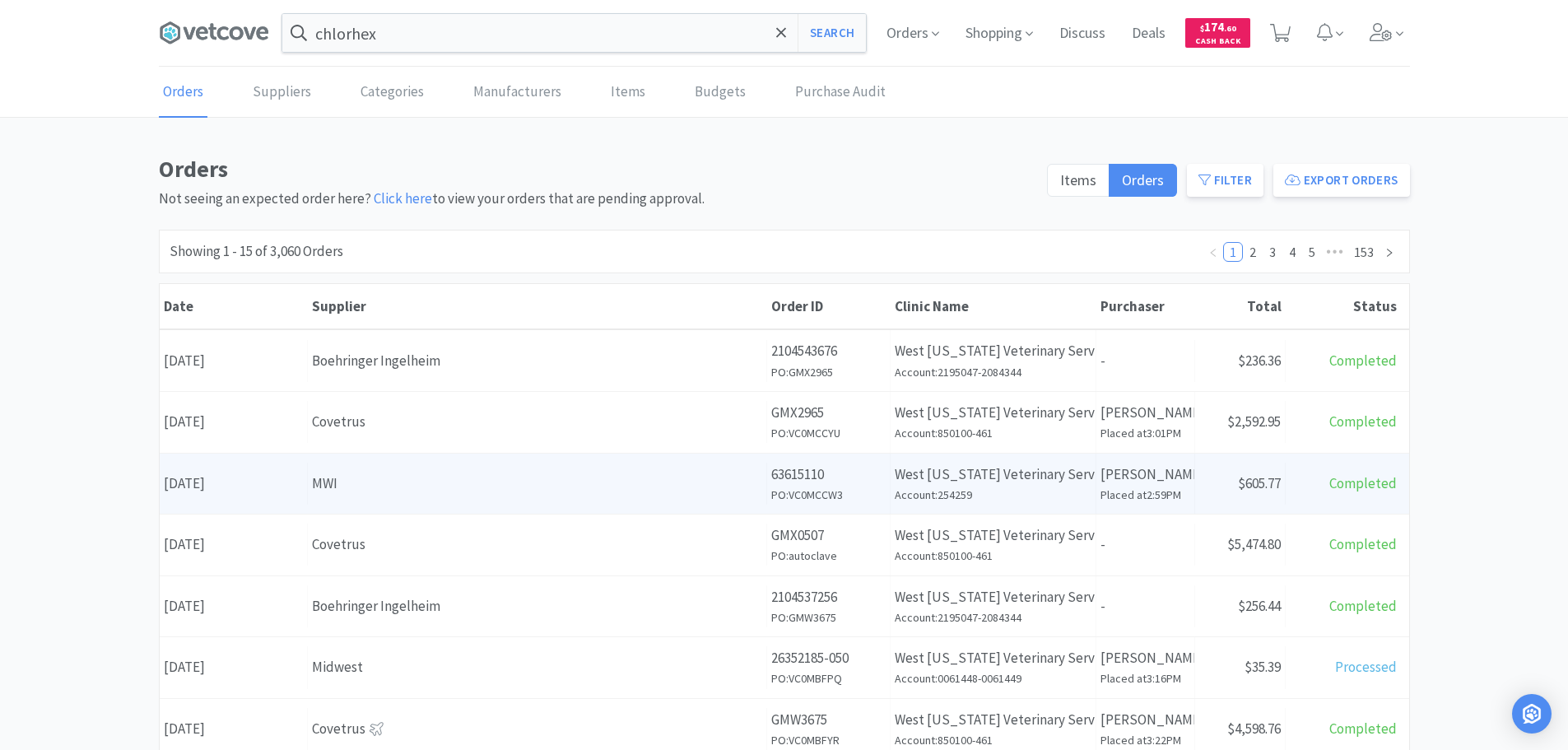
click at [640, 491] on div "MWI" at bounding box center [537, 483] width 451 height 22
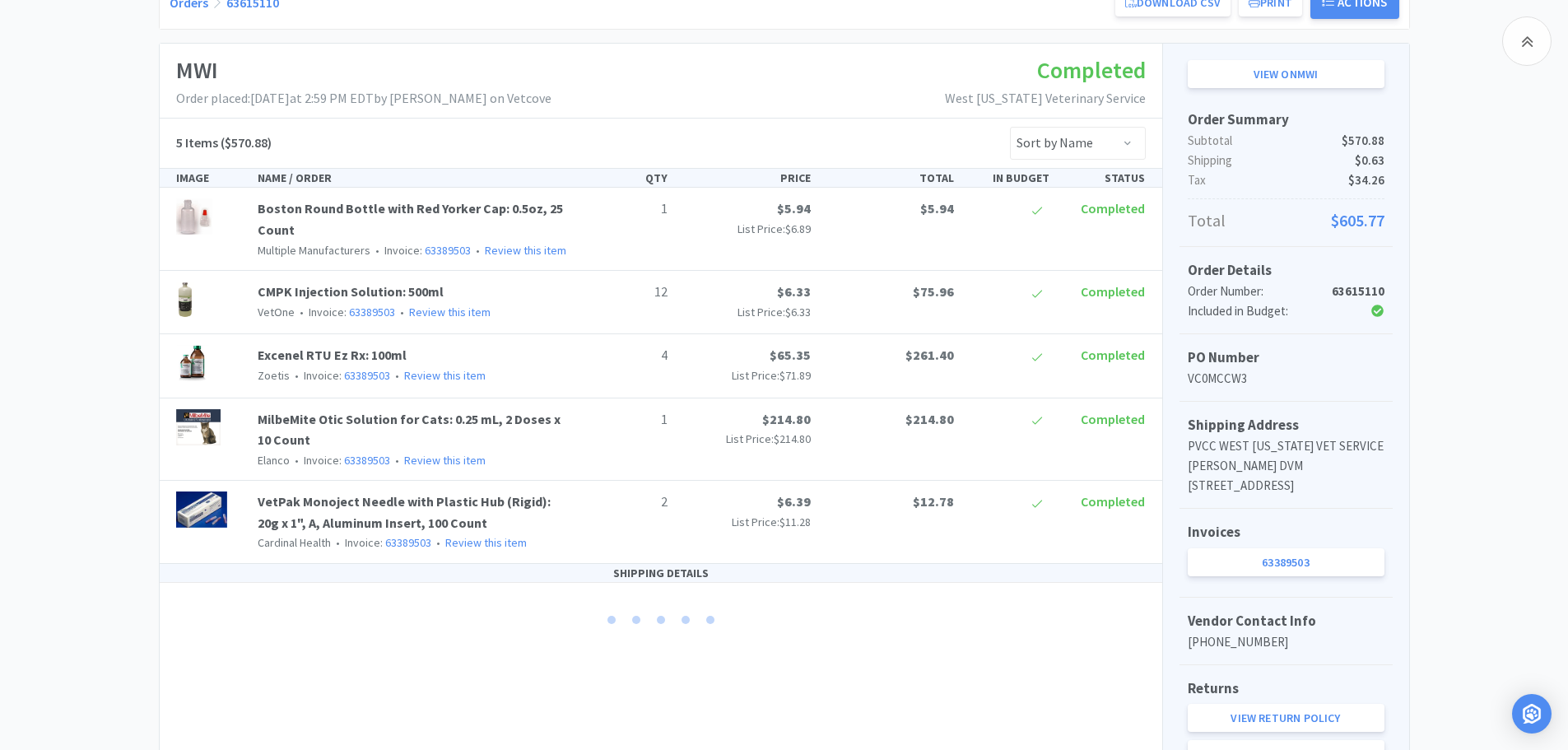
scroll to position [326, 0]
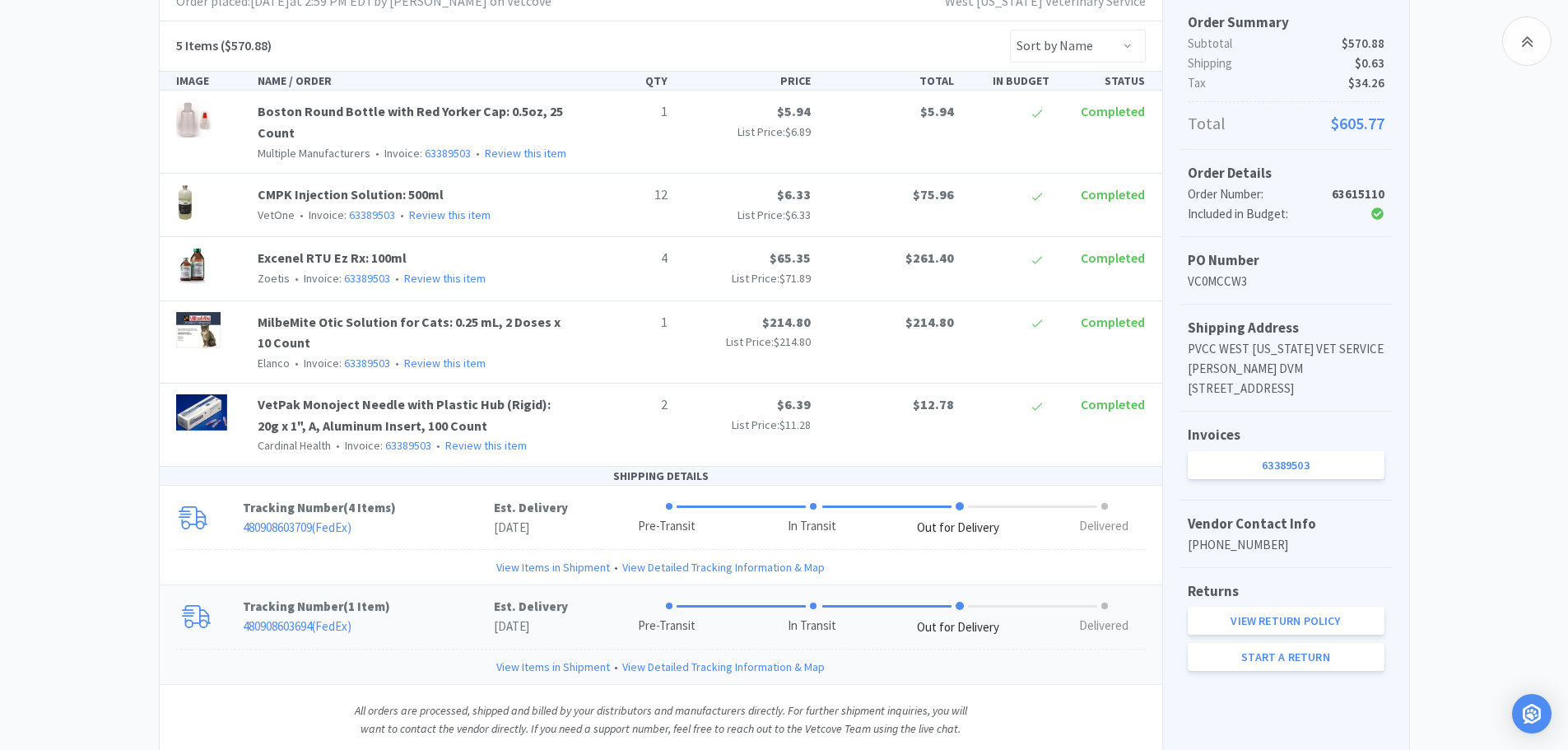
click at [521, 662] on link "View Items in Shipment" at bounding box center [553, 667] width 113 height 19
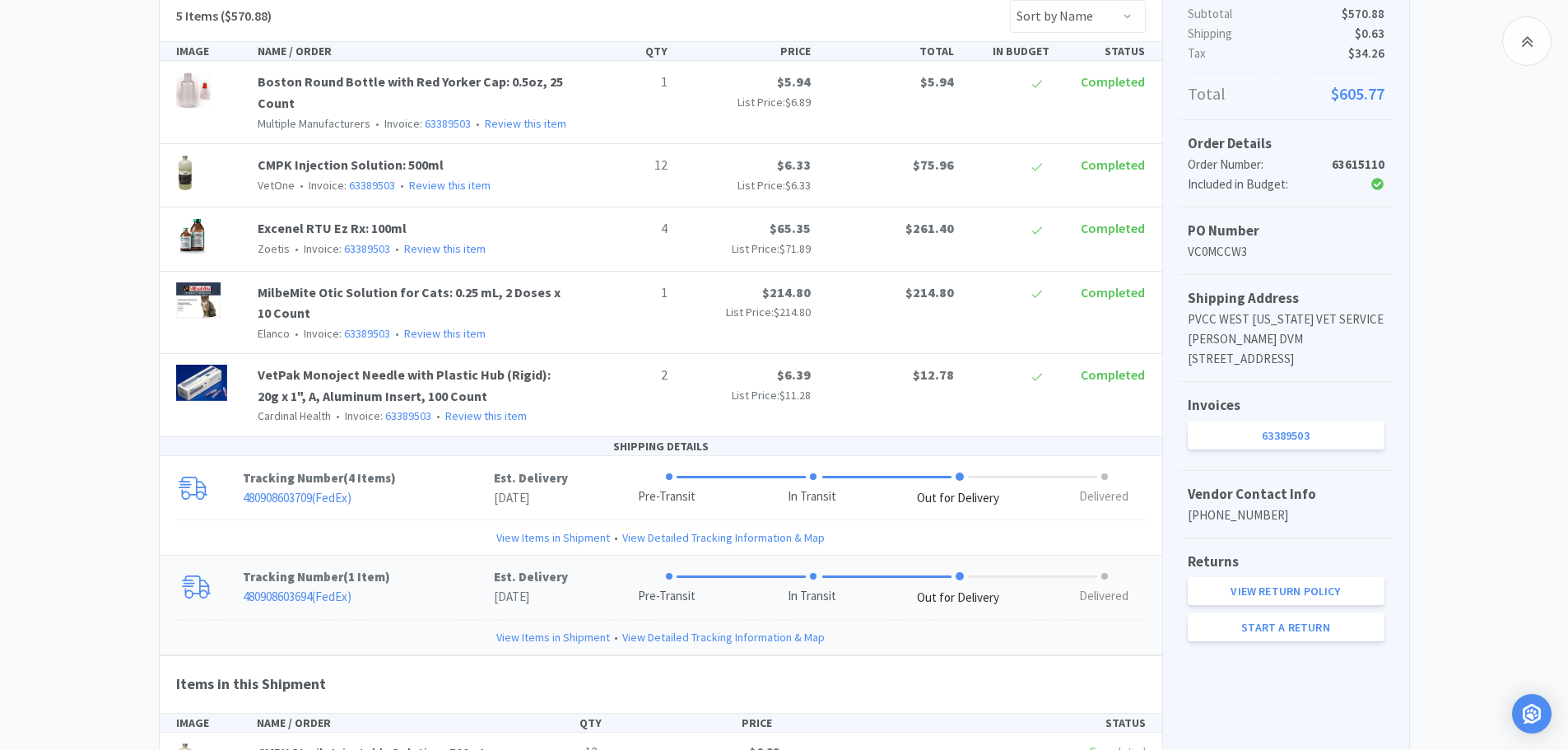
scroll to position [349, 0]
